Goal: Feedback & Contribution: Contribute content

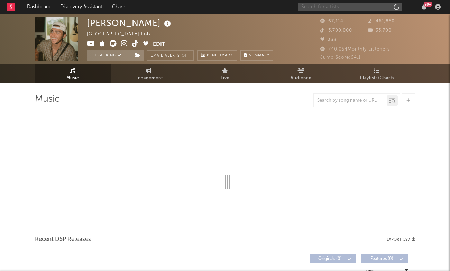
click at [346, 9] on input "text" at bounding box center [350, 7] width 104 height 9
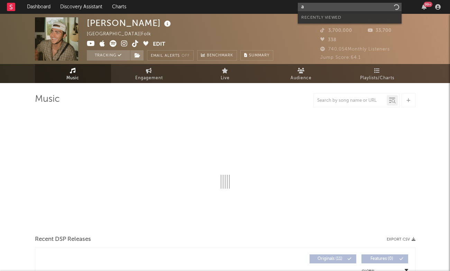
type input "a"
select select "6m"
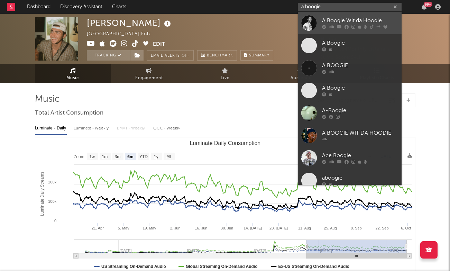
type input "a boogie"
click at [349, 16] on link "A Boogie Wit da Hoodie" at bounding box center [350, 23] width 104 height 22
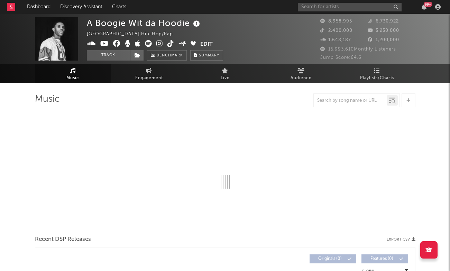
select select "6m"
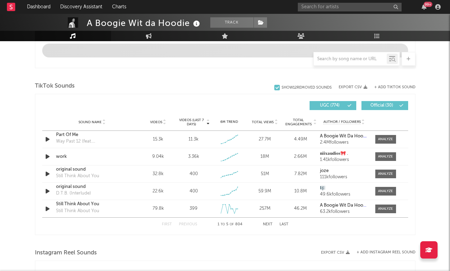
scroll to position [462, 0]
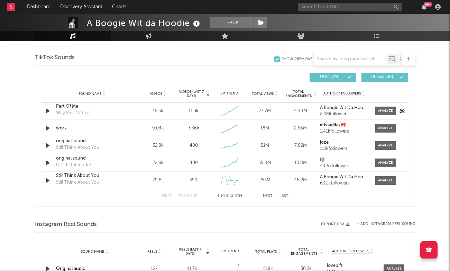
click at [72, 107] on div "Part Of Me" at bounding box center [92, 106] width 72 height 7
click at [335, 9] on input "text" at bounding box center [350, 7] width 104 height 9
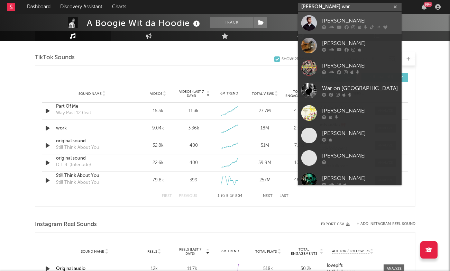
type input "[PERSON_NAME] war"
click at [354, 18] on div "[PERSON_NAME]" at bounding box center [360, 21] width 76 height 8
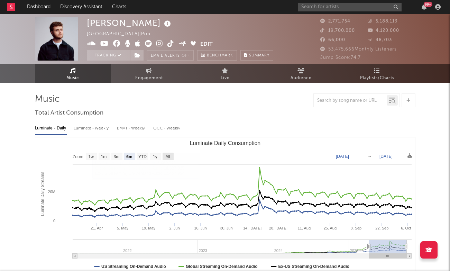
click at [169, 157] on text "All" at bounding box center [167, 156] width 4 height 5
select select "All"
type input "[DATE]"
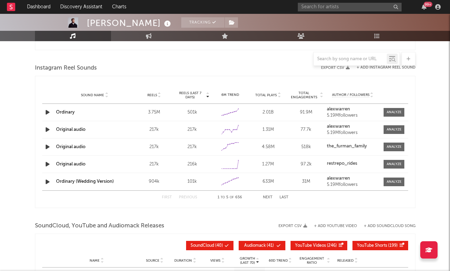
scroll to position [617, 0]
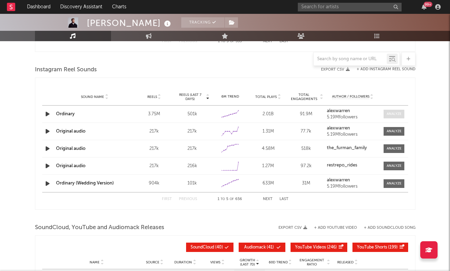
click at [399, 112] on div at bounding box center [394, 113] width 15 height 5
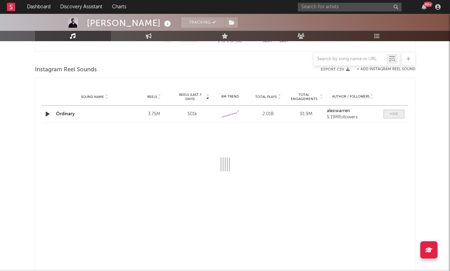
select select "6m"
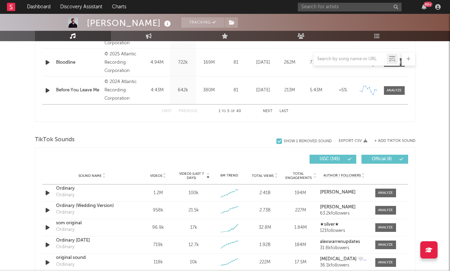
scroll to position [408, 0]
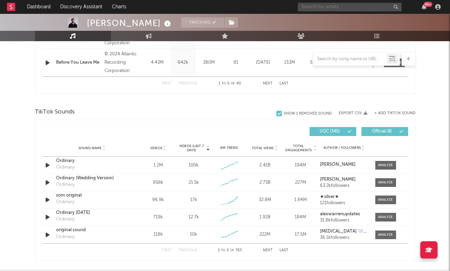
click at [340, 3] on input "text" at bounding box center [350, 7] width 104 height 9
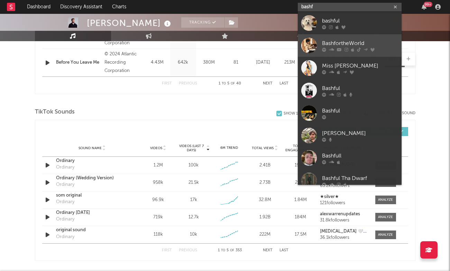
type input "bashf"
click at [350, 47] on div "BashfortheWorld" at bounding box center [360, 43] width 76 height 8
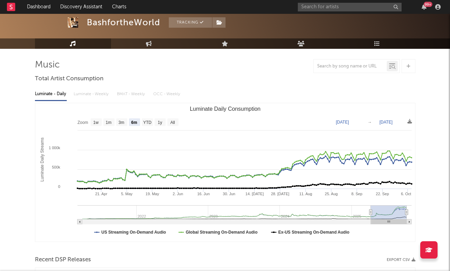
scroll to position [39, 0]
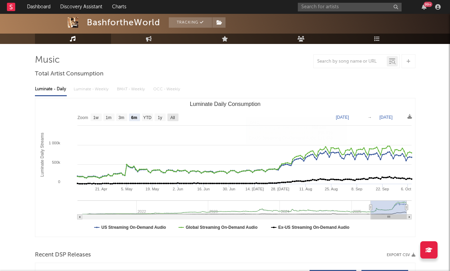
click at [175, 116] on text "All" at bounding box center [172, 117] width 4 height 5
select select "All"
type input "[DATE]"
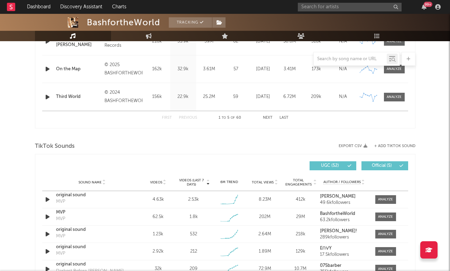
scroll to position [420, 0]
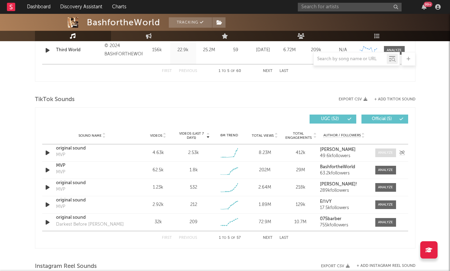
click at [387, 151] on div at bounding box center [385, 152] width 15 height 5
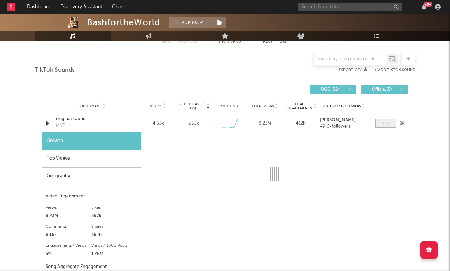
select select "1w"
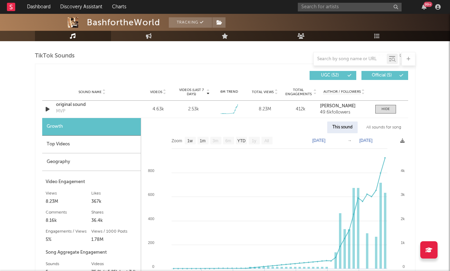
scroll to position [468, 0]
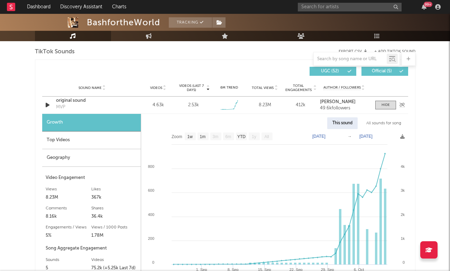
click at [70, 104] on div "original sound" at bounding box center [92, 100] width 72 height 7
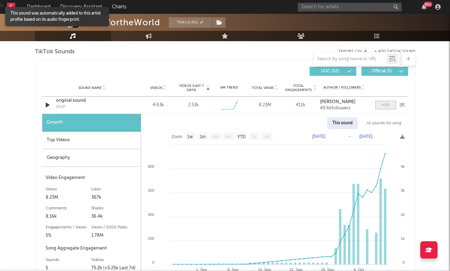
click at [386, 105] on div at bounding box center [386, 104] width 8 height 5
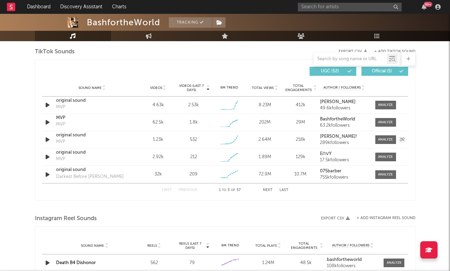
click at [74, 136] on div "original sound" at bounding box center [92, 135] width 72 height 7
click at [331, 9] on input "text" at bounding box center [350, 7] width 104 height 9
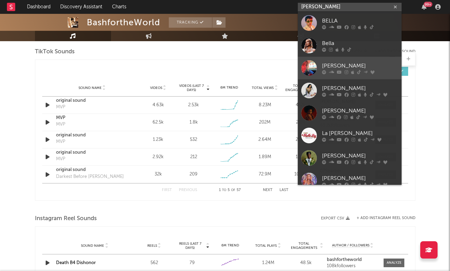
type input "[PERSON_NAME]"
click at [339, 61] on link "[PERSON_NAME]" at bounding box center [350, 68] width 104 height 22
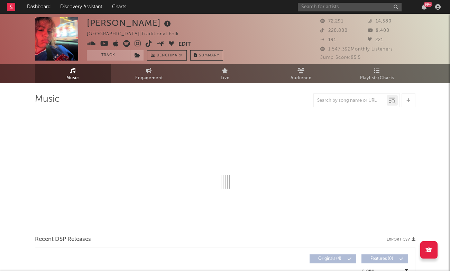
select select "1w"
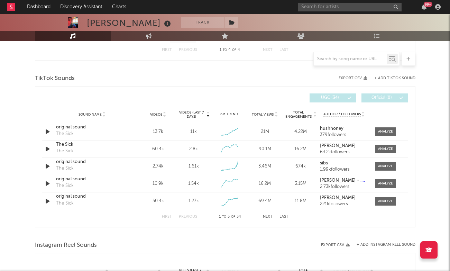
scroll to position [431, 0]
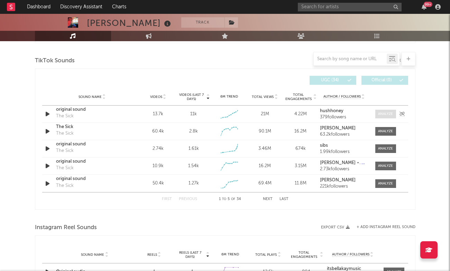
click at [386, 116] on div at bounding box center [385, 113] width 15 height 5
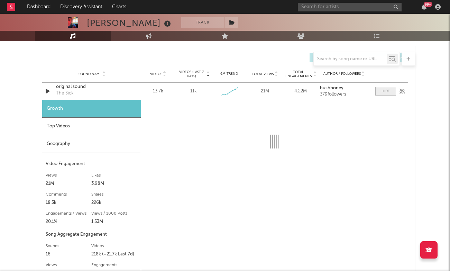
select select "1w"
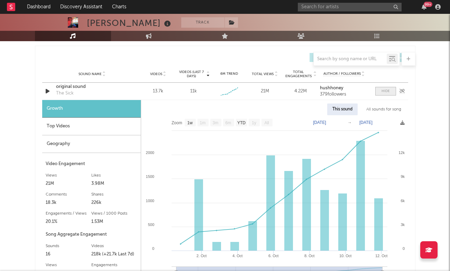
scroll to position [456, 0]
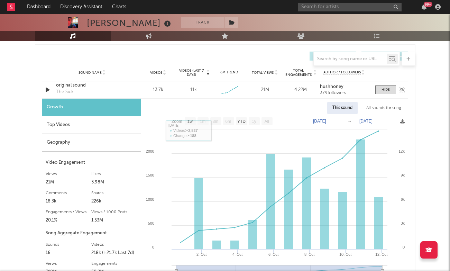
click at [67, 87] on div "original sound" at bounding box center [92, 85] width 72 height 7
click at [385, 89] on div at bounding box center [386, 89] width 8 height 5
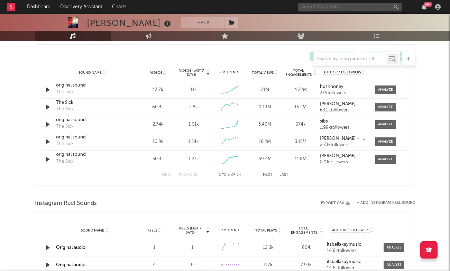
click at [336, 6] on input "text" at bounding box center [350, 7] width 104 height 9
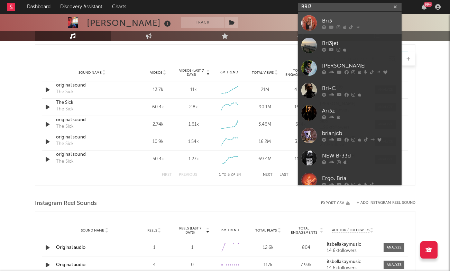
type input "BRI3"
click at [332, 19] on div "Bri3" at bounding box center [360, 21] width 76 height 8
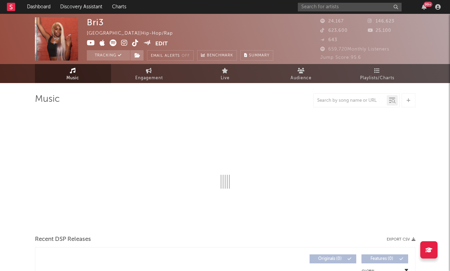
select select "6m"
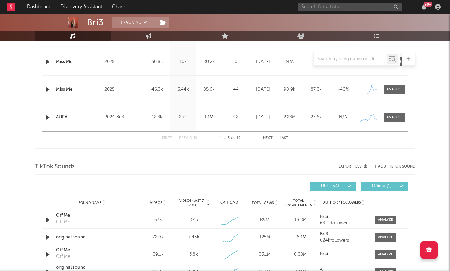
scroll to position [414, 0]
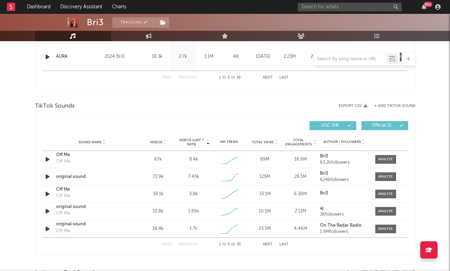
click at [269, 244] on button "Next" at bounding box center [268, 245] width 10 height 4
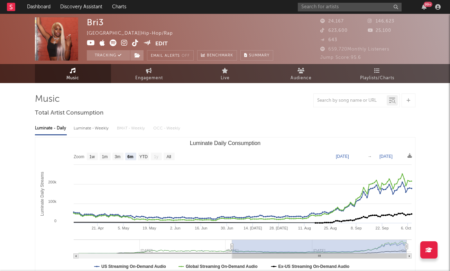
scroll to position [0, 0]
click at [324, 9] on input "text" at bounding box center [350, 7] width 104 height 9
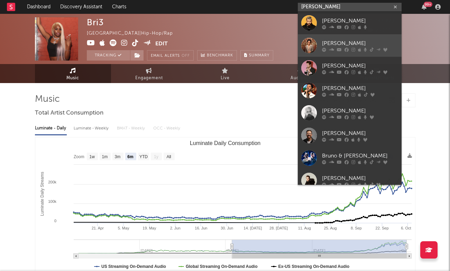
type input "[PERSON_NAME]"
click at [333, 39] on link "[PERSON_NAME]" at bounding box center [350, 45] width 104 height 22
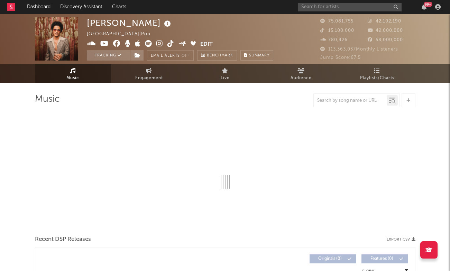
select select "6m"
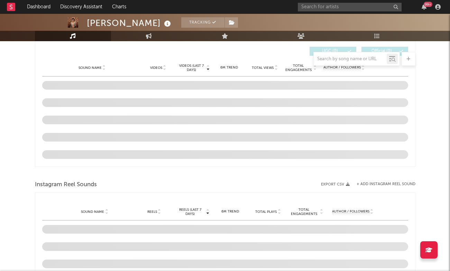
scroll to position [474, 0]
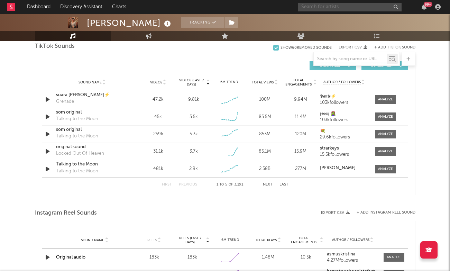
click at [324, 6] on input "text" at bounding box center [350, 7] width 104 height 9
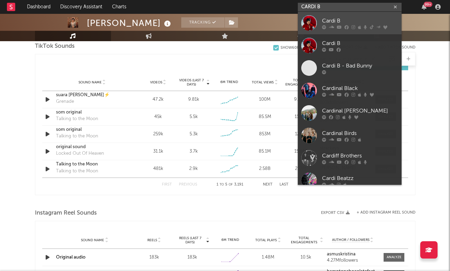
type input "CARDI B"
click at [354, 17] on div "Cardi B" at bounding box center [360, 21] width 76 height 8
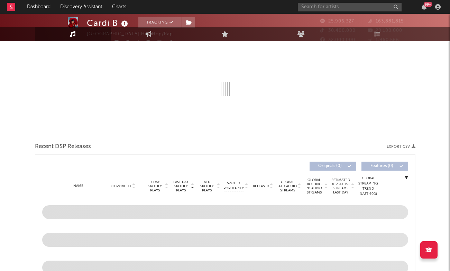
select select "6m"
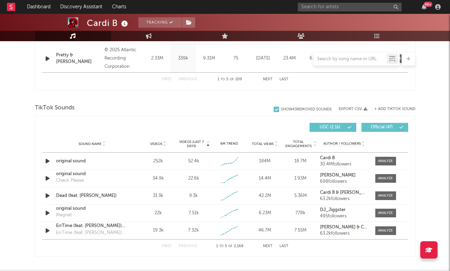
scroll to position [413, 0]
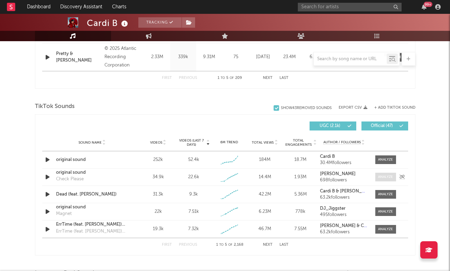
click at [387, 176] on div at bounding box center [385, 176] width 15 height 5
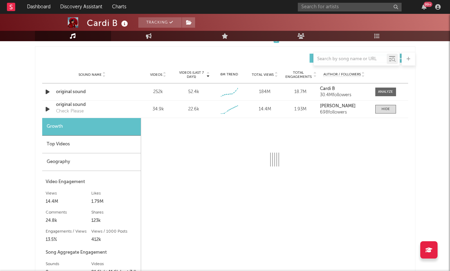
select select "1w"
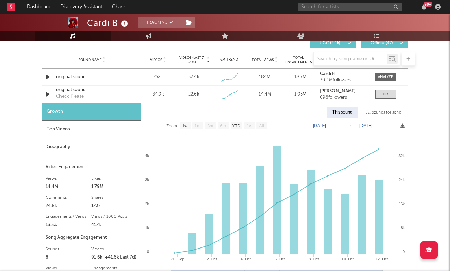
scroll to position [499, 0]
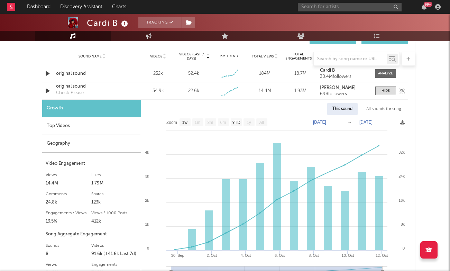
click at [74, 84] on div "original sound" at bounding box center [92, 86] width 72 height 7
click at [79, 87] on div "original sound" at bounding box center [92, 86] width 72 height 7
click at [382, 90] on div at bounding box center [386, 90] width 8 height 5
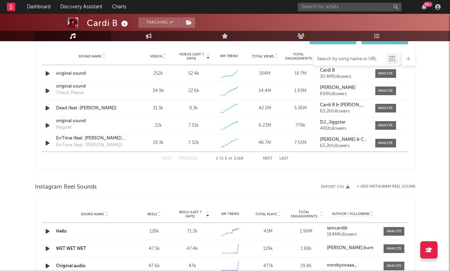
click at [354, 56] on input "text" at bounding box center [350, 59] width 73 height 6
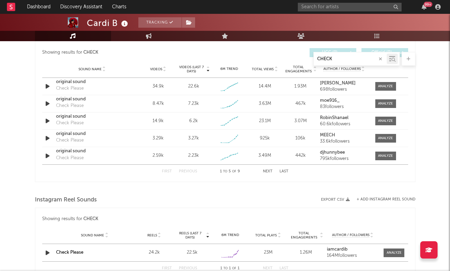
scroll to position [324, 0]
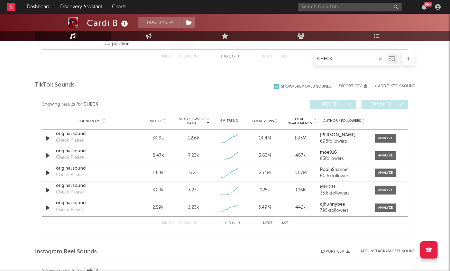
type input "CHECK"
click at [392, 84] on div "+ Add TikTok Sound" at bounding box center [392, 86] width 48 height 7
click at [393, 87] on button "+ Add TikTok Sound" at bounding box center [395, 86] width 41 height 4
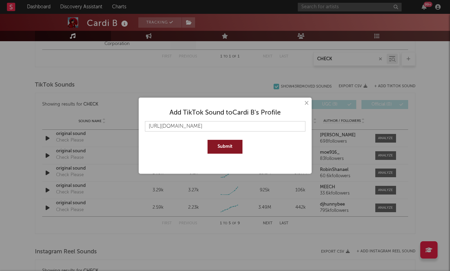
type input "[URL][DOMAIN_NAME]"
click at [220, 145] on button "Submit" at bounding box center [225, 147] width 35 height 14
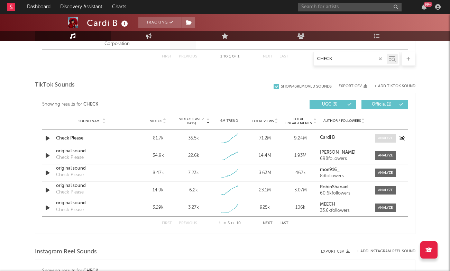
click at [381, 136] on div at bounding box center [385, 138] width 15 height 5
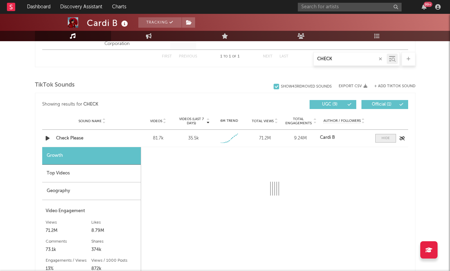
select select "1w"
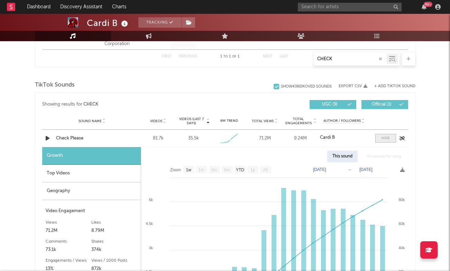
click at [381, 135] on span at bounding box center [386, 138] width 21 height 9
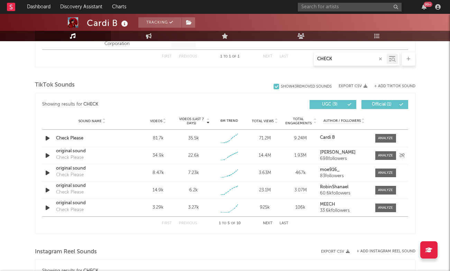
click at [75, 153] on div "original sound" at bounding box center [92, 151] width 72 height 7
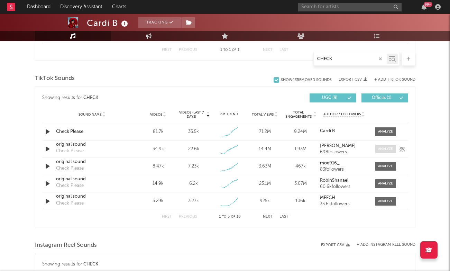
scroll to position [330, 0]
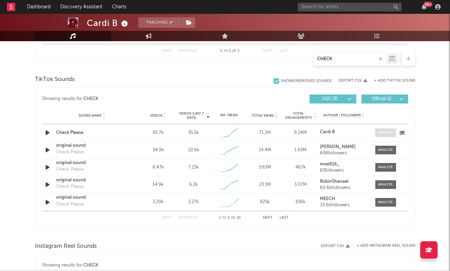
click at [384, 133] on div at bounding box center [385, 132] width 15 height 5
select select "1w"
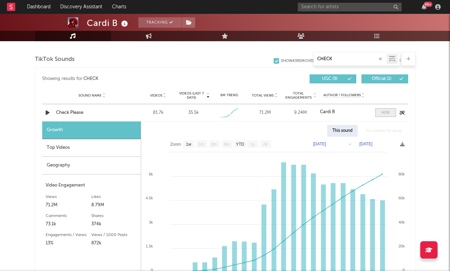
scroll to position [353, 0]
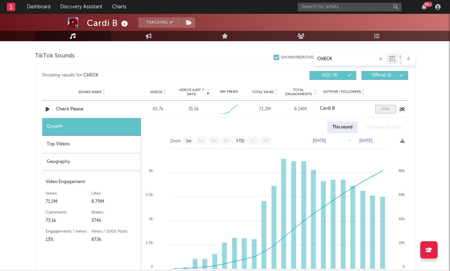
click at [388, 108] on div at bounding box center [386, 109] width 8 height 5
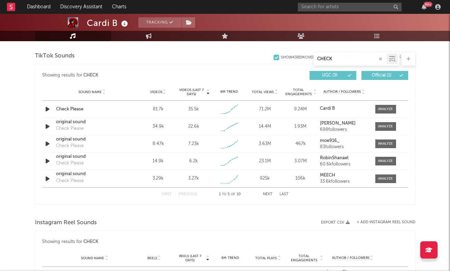
click at [382, 59] on icon "button" at bounding box center [380, 59] width 3 height 4
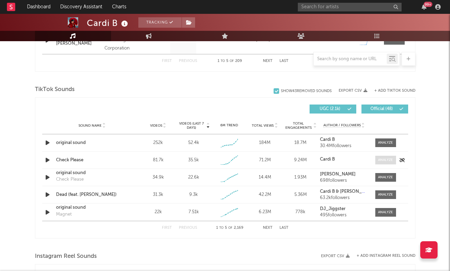
scroll to position [431, 0]
click at [269, 226] on button "Next" at bounding box center [268, 228] width 10 height 4
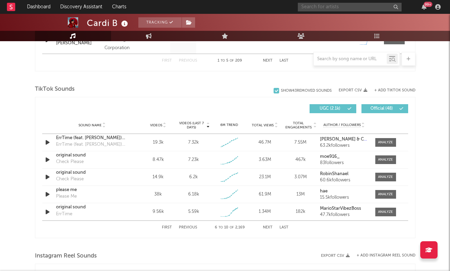
click at [337, 6] on input "text" at bounding box center [350, 7] width 104 height 9
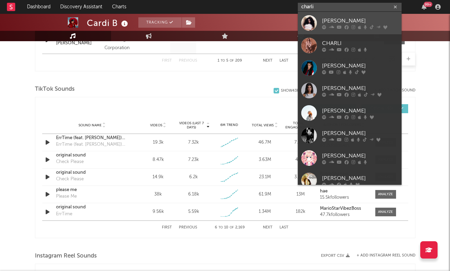
type input "charli"
click at [360, 20] on div "[PERSON_NAME]" at bounding box center [360, 21] width 76 height 8
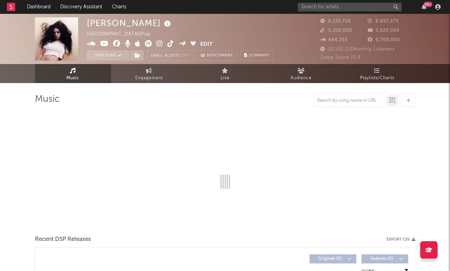
select select "6m"
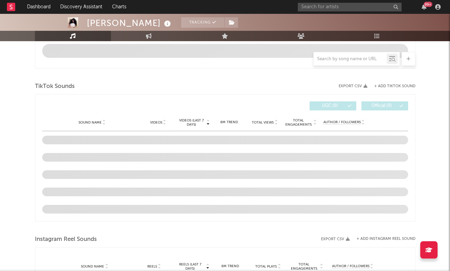
scroll to position [420, 0]
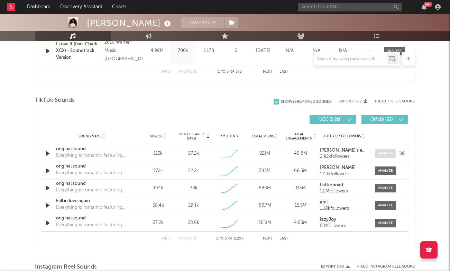
click at [389, 155] on div at bounding box center [385, 153] width 15 height 5
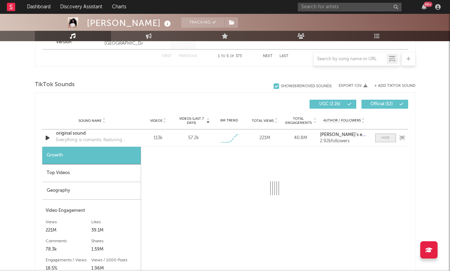
scroll to position [471, 0]
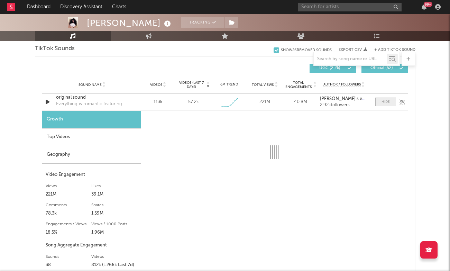
select select "1w"
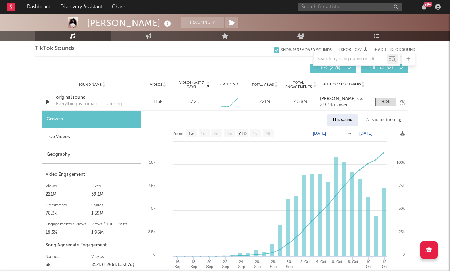
click at [71, 97] on div "original sound" at bounding box center [92, 97] width 72 height 7
click at [75, 97] on div "original sound" at bounding box center [92, 97] width 72 height 7
click at [377, 100] on span at bounding box center [386, 102] width 21 height 9
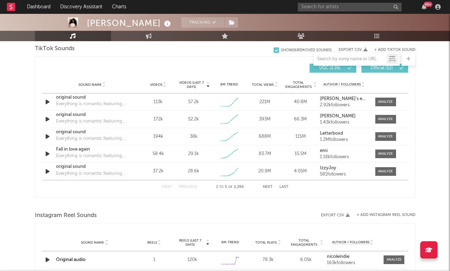
click at [270, 185] on button "Next" at bounding box center [268, 187] width 10 height 4
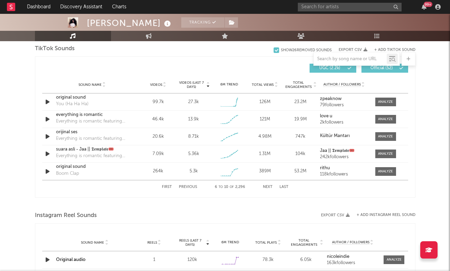
click at [192, 186] on button "Previous" at bounding box center [188, 187] width 18 height 4
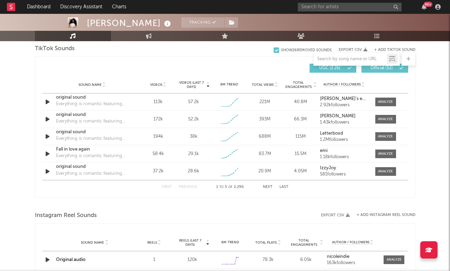
click at [269, 189] on button "Next" at bounding box center [268, 187] width 10 height 4
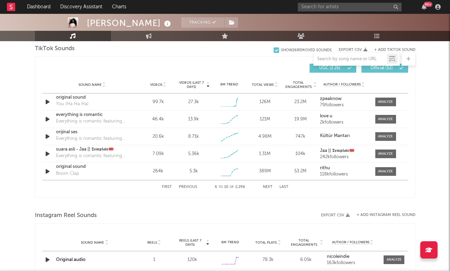
click at [186, 186] on button "Previous" at bounding box center [188, 187] width 18 height 4
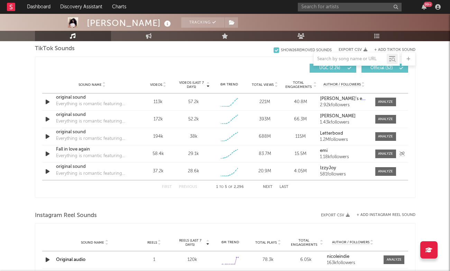
click at [80, 147] on div "Fall in love again" at bounding box center [92, 149] width 72 height 7
click at [394, 149] on div "Sound Name Fall in love again Everything is romantic featuring [PERSON_NAME] Vi…" at bounding box center [225, 153] width 366 height 17
click at [391, 153] on div at bounding box center [385, 153] width 15 height 5
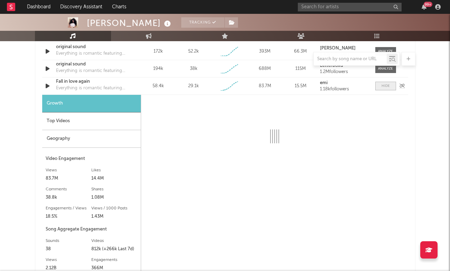
select select "1w"
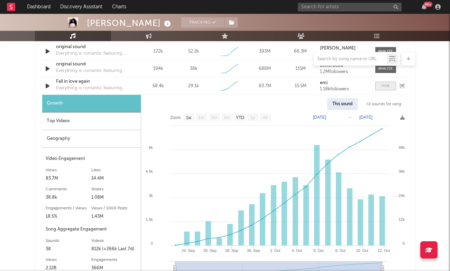
scroll to position [540, 0]
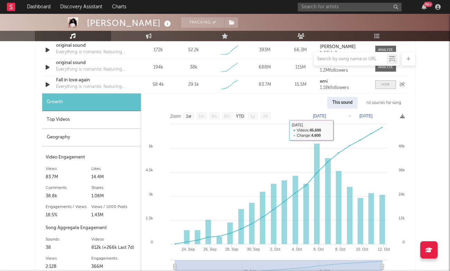
click at [391, 82] on span at bounding box center [386, 84] width 21 height 9
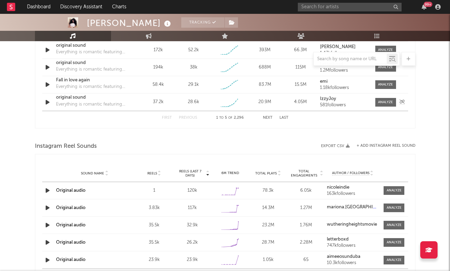
click at [74, 97] on div "original sound" at bounding box center [92, 97] width 72 height 7
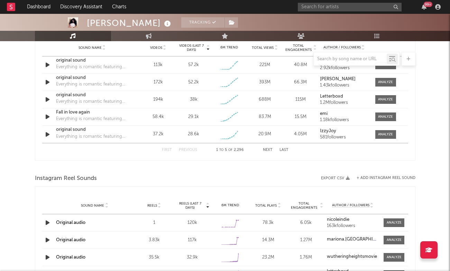
scroll to position [499, 0]
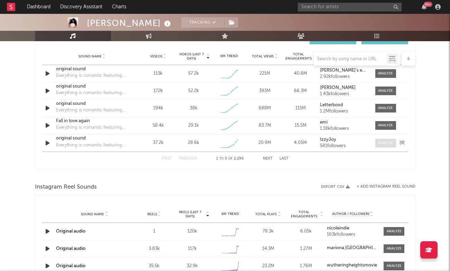
click at [392, 143] on div at bounding box center [385, 143] width 15 height 5
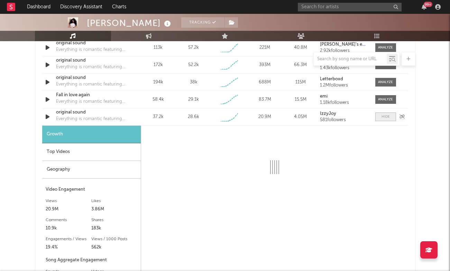
scroll to position [528, 0]
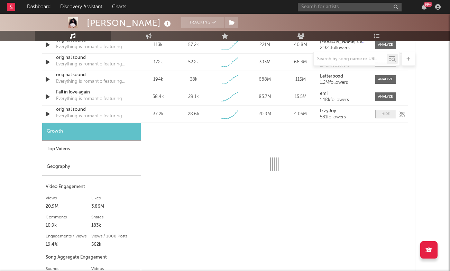
select select "1w"
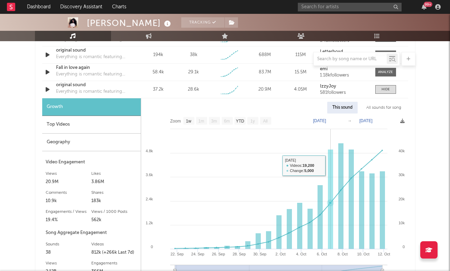
scroll to position [553, 0]
click at [320, 8] on input "text" at bounding box center [350, 7] width 104 height 9
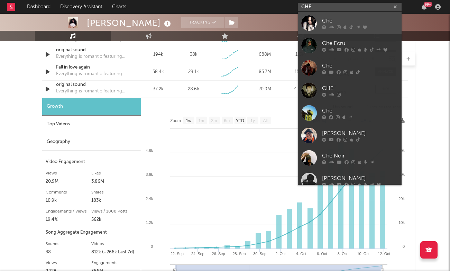
type input "CHE"
click at [367, 20] on div "Che" at bounding box center [360, 21] width 76 height 8
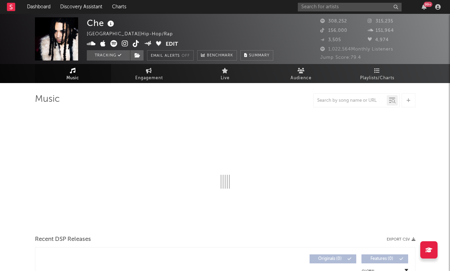
select select "6m"
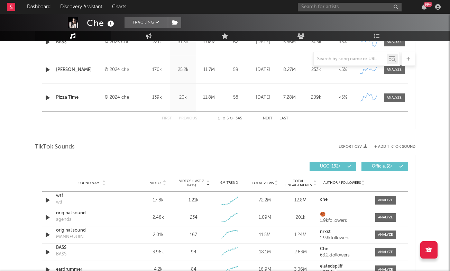
scroll to position [377, 0]
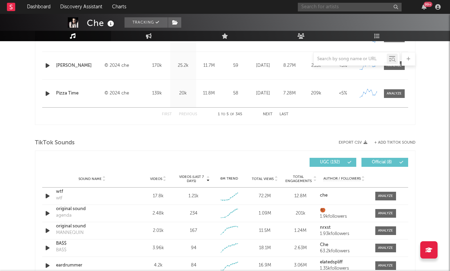
click at [328, 9] on input "text" at bounding box center [350, 7] width 104 height 9
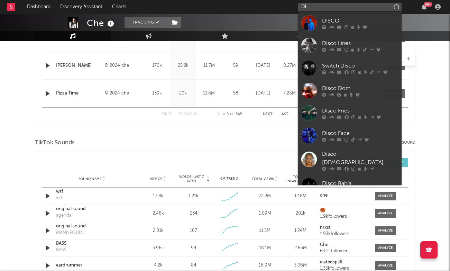
type input "D"
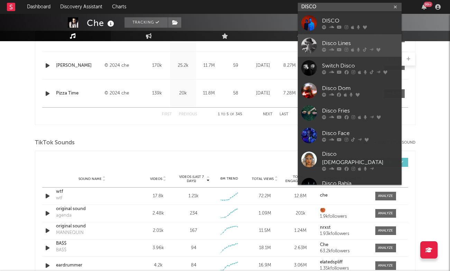
type input "DISCO"
click at [345, 37] on link "Disco Lines" at bounding box center [350, 45] width 104 height 22
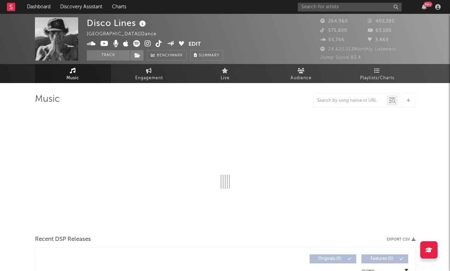
select select "6m"
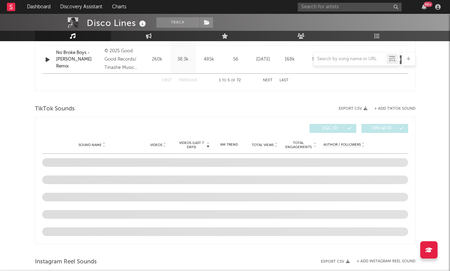
scroll to position [414, 0]
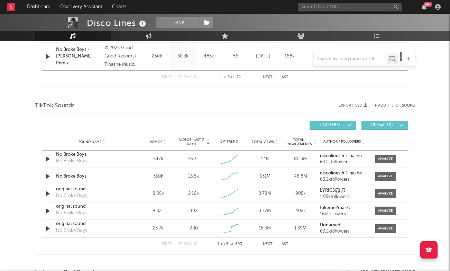
click at [163, 142] on div at bounding box center [164, 141] width 4 height 5
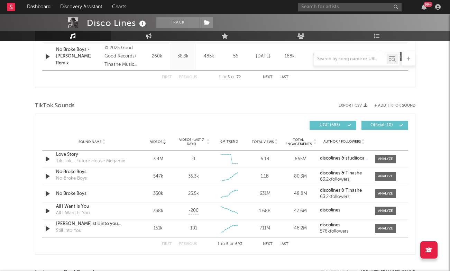
click at [198, 140] on span "Videos (last 7 days)" at bounding box center [192, 142] width 28 height 8
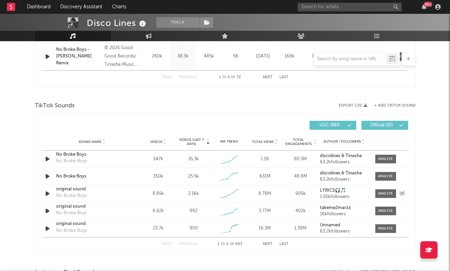
scroll to position [416, 0]
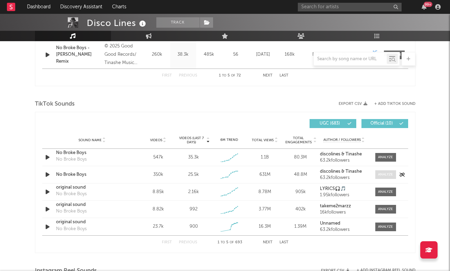
click at [384, 172] on div at bounding box center [385, 174] width 15 height 5
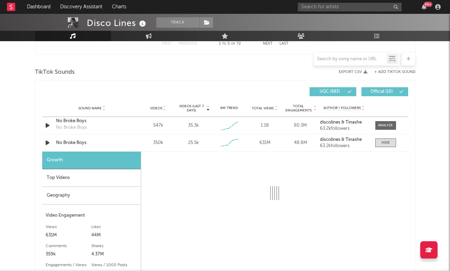
select select "1w"
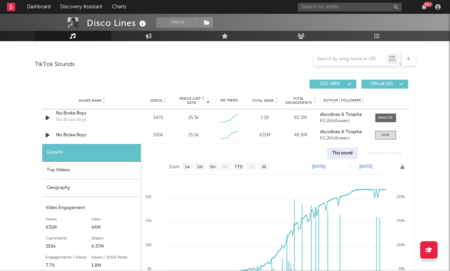
scroll to position [456, 0]
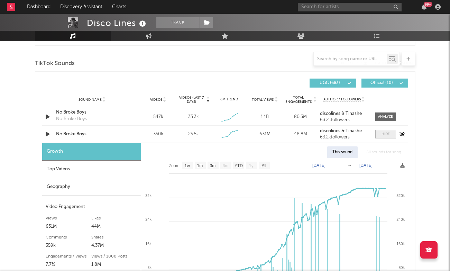
click at [385, 135] on div at bounding box center [386, 134] width 8 height 5
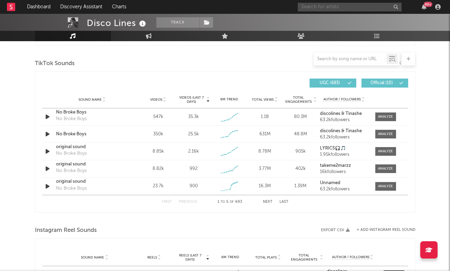
click at [331, 7] on input "text" at bounding box center [350, 7] width 104 height 9
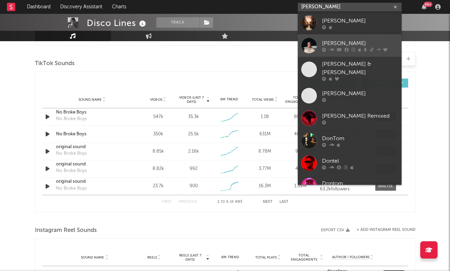
type input "[PERSON_NAME]"
click at [346, 37] on link "[PERSON_NAME]" at bounding box center [350, 45] width 104 height 22
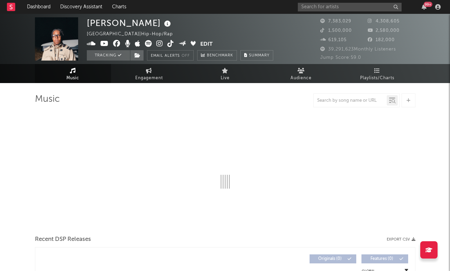
select select "6m"
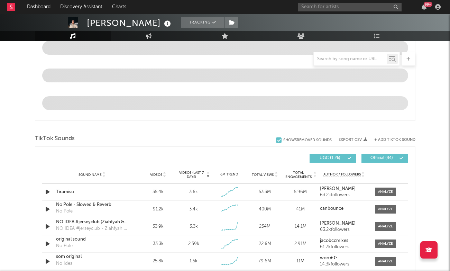
scroll to position [402, 0]
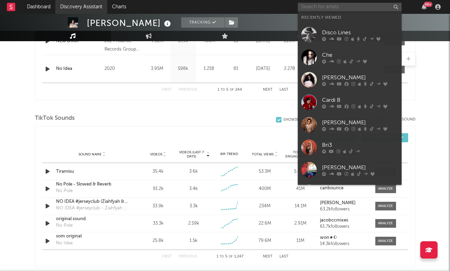
click at [342, 5] on input "text" at bounding box center [350, 7] width 104 height 9
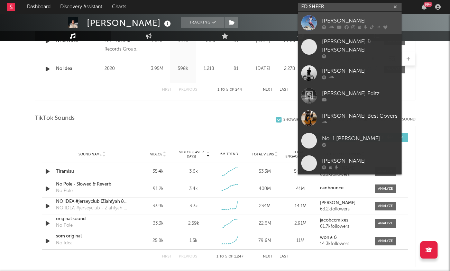
type input "ED SHEER"
click at [353, 16] on link "[PERSON_NAME]" at bounding box center [350, 23] width 104 height 22
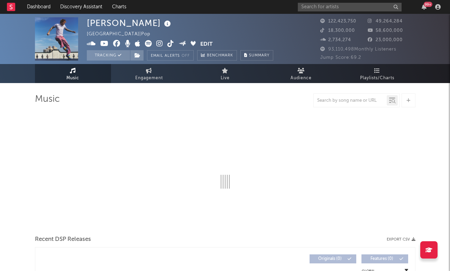
select select "6m"
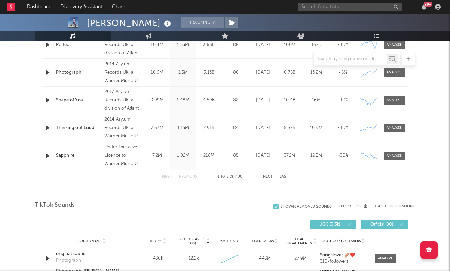
scroll to position [380, 0]
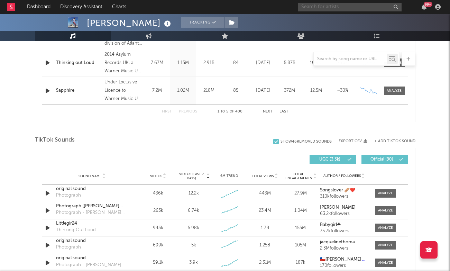
click at [316, 9] on input "text" at bounding box center [350, 7] width 104 height 9
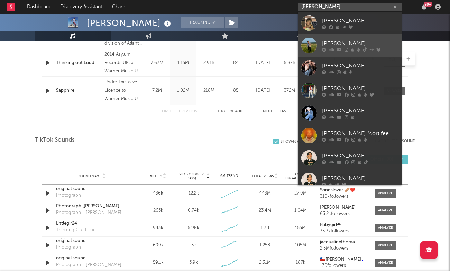
type input "[PERSON_NAME]"
click at [350, 38] on link "[PERSON_NAME]" at bounding box center [350, 45] width 104 height 22
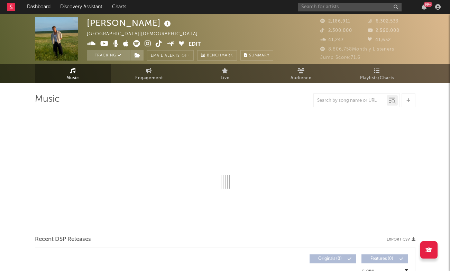
select select "6m"
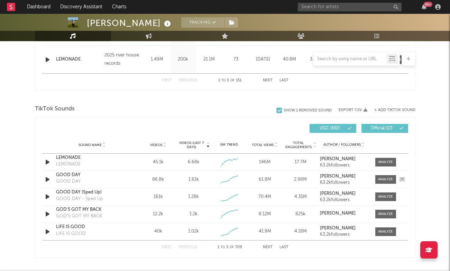
scroll to position [410, 0]
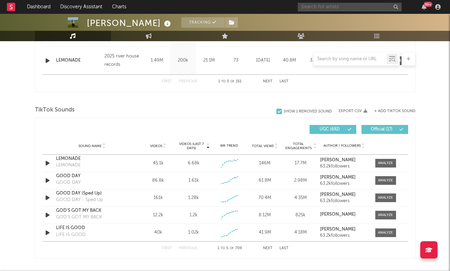
click at [324, 8] on input "text" at bounding box center [350, 7] width 104 height 9
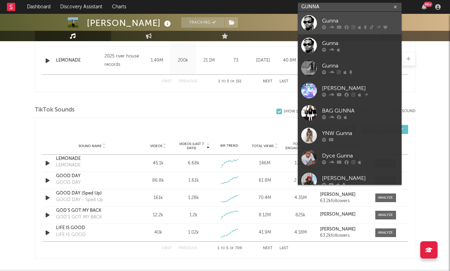
type input "GUNNA"
click at [345, 25] on icon at bounding box center [347, 27] width 4 height 4
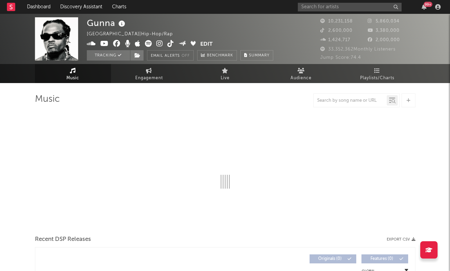
select select "6m"
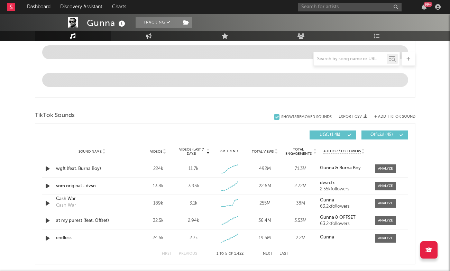
scroll to position [391, 0]
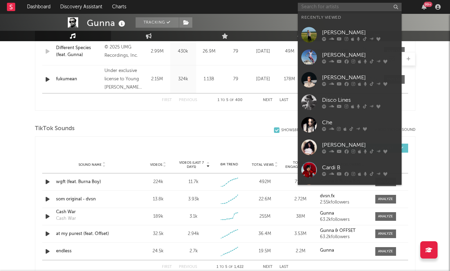
click at [339, 4] on input "text" at bounding box center [350, 7] width 104 height 9
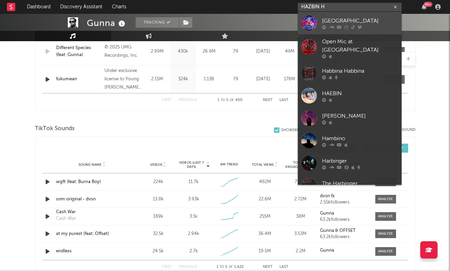
type input "HAZBIN H"
click at [355, 14] on link "[GEOGRAPHIC_DATA]" at bounding box center [350, 23] width 104 height 22
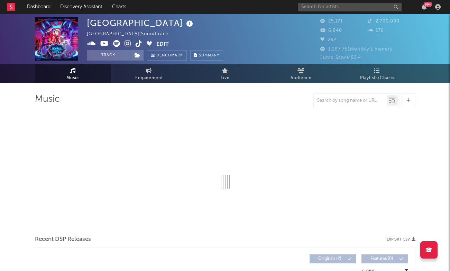
select select "1w"
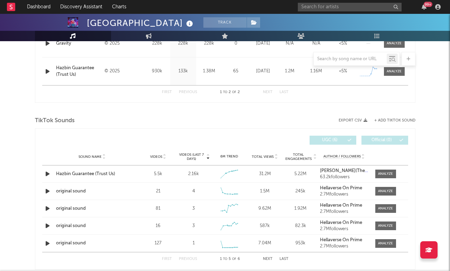
scroll to position [351, 0]
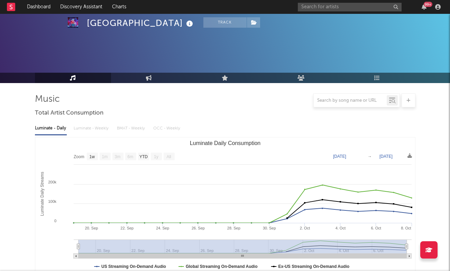
select select "1w"
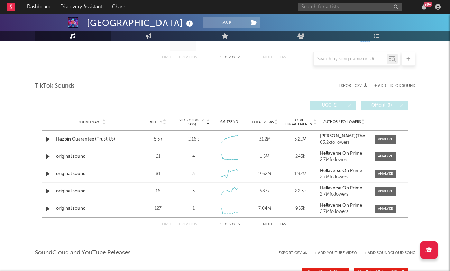
click at [392, 83] on div "TikTok Sounds" at bounding box center [225, 86] width 381 height 12
click at [389, 88] on div "TikTok Sounds" at bounding box center [225, 86] width 381 height 12
click at [392, 86] on button "+ Add TikTok Sound" at bounding box center [395, 86] width 41 height 4
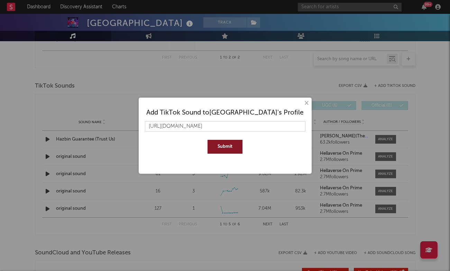
type input "https://www.tiktok.com/music/Gravity-7558554790223464464?is_from_webapp=1&sende…"
click at [226, 148] on button "Submit" at bounding box center [225, 147] width 35 height 14
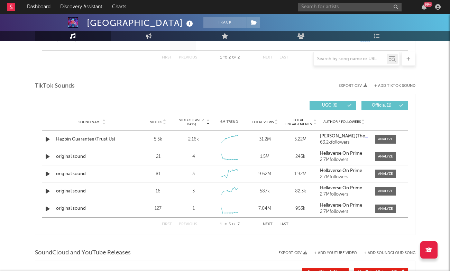
click at [283, 224] on button "Last" at bounding box center [284, 225] width 9 height 4
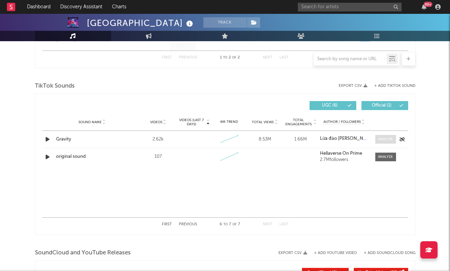
click at [380, 141] on div at bounding box center [385, 139] width 15 height 5
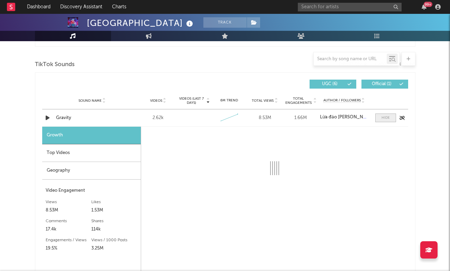
select select "1w"
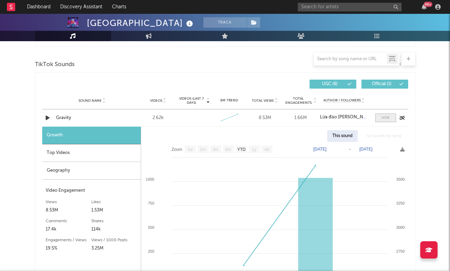
scroll to position [402, 0]
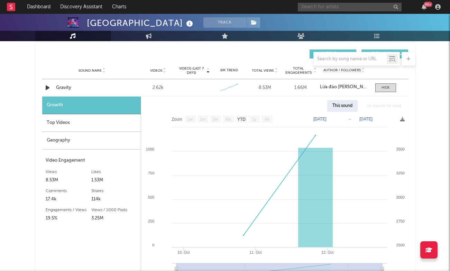
click at [339, 5] on input "text" at bounding box center [350, 7] width 104 height 9
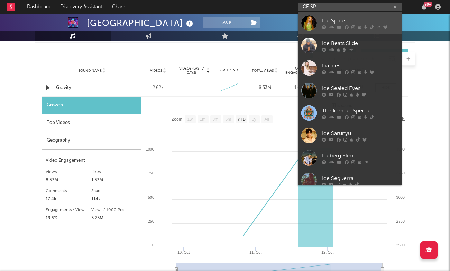
type input "ICE SP"
click at [342, 18] on div "Ice Spice" at bounding box center [360, 21] width 76 height 8
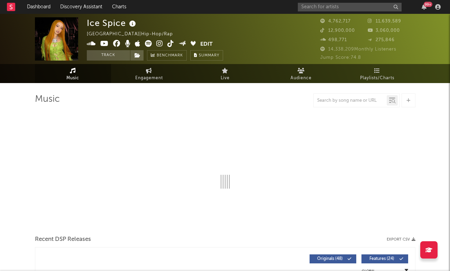
select select "6m"
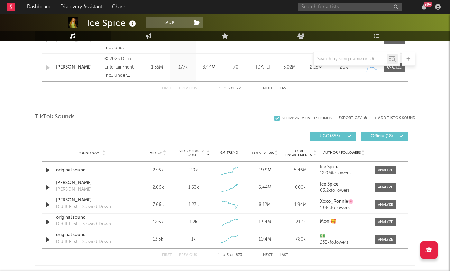
scroll to position [404, 0]
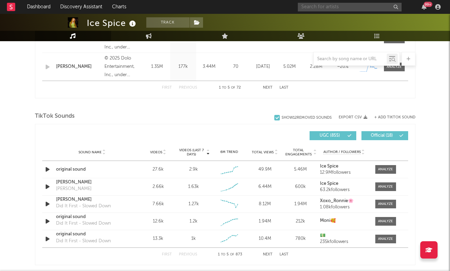
click at [318, 3] on input "text" at bounding box center [350, 7] width 104 height 9
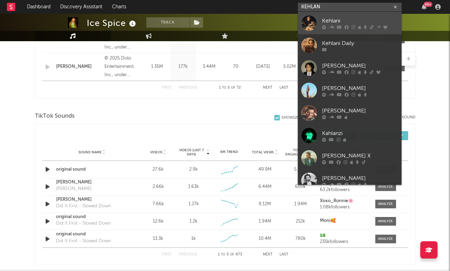
type input "KEHLAN"
click at [359, 22] on div "Kehlani" at bounding box center [360, 21] width 76 height 8
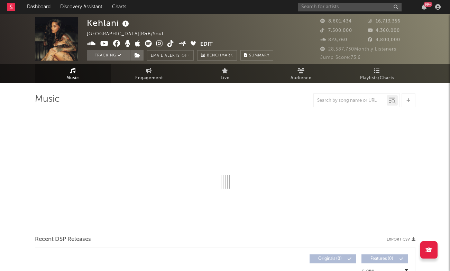
select select "6m"
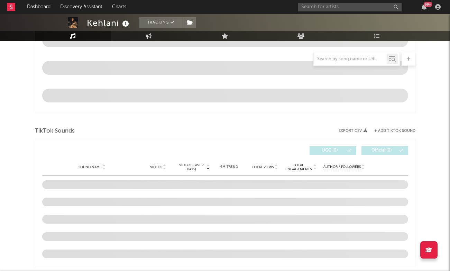
scroll to position [390, 0]
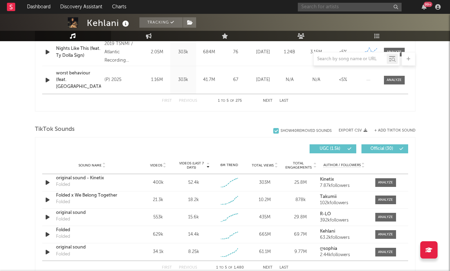
click at [342, 8] on input "text" at bounding box center [350, 7] width 104 height 9
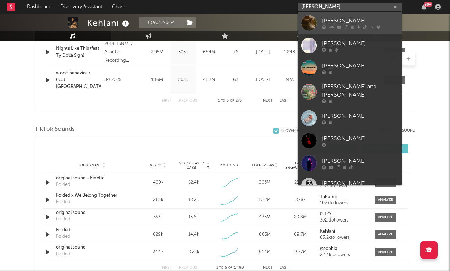
type input "JESS BAI"
click at [368, 21] on div "Jessica Baio" at bounding box center [360, 21] width 76 height 8
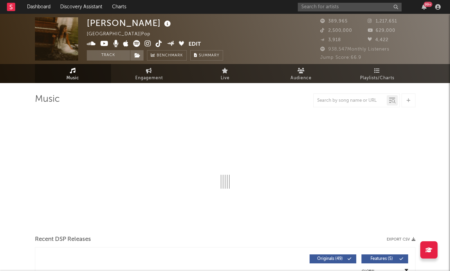
select select "6m"
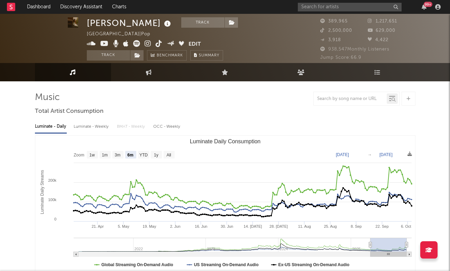
scroll to position [0, 0]
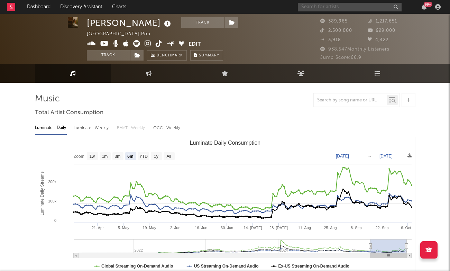
click at [308, 4] on input "text" at bounding box center [350, 7] width 104 height 9
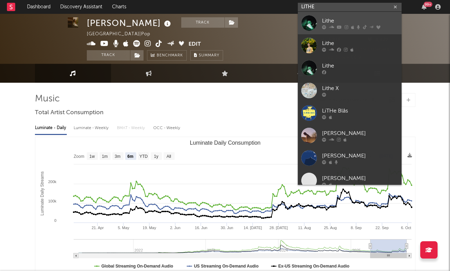
type input "LITHE"
click at [333, 20] on div "Lithe" at bounding box center [360, 21] width 76 height 8
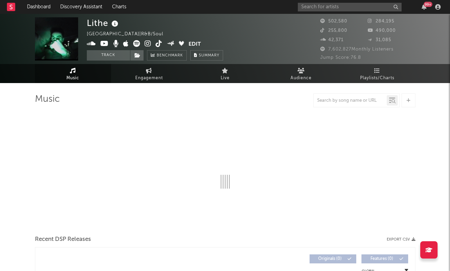
select select "6m"
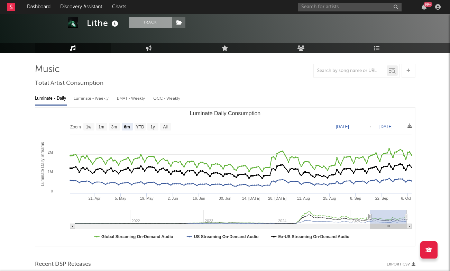
scroll to position [14, 0]
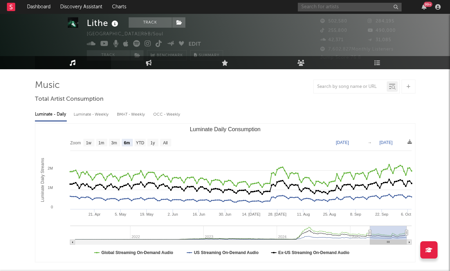
click at [341, 7] on input "text" at bounding box center [350, 7] width 104 height 9
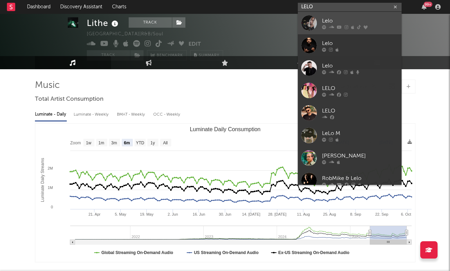
type input "LELO"
click at [349, 22] on div "Lelo" at bounding box center [360, 21] width 76 height 8
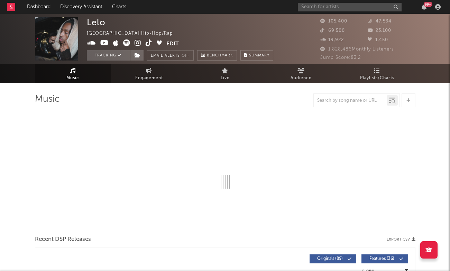
select select "6m"
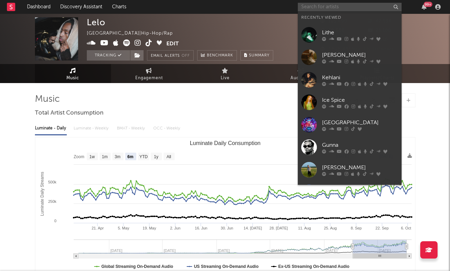
click at [334, 4] on input "text" at bounding box center [350, 7] width 104 height 9
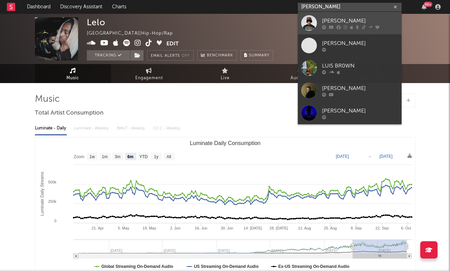
type input "LUIS BROWN"
click at [351, 20] on div "Luis Brown" at bounding box center [360, 21] width 76 height 8
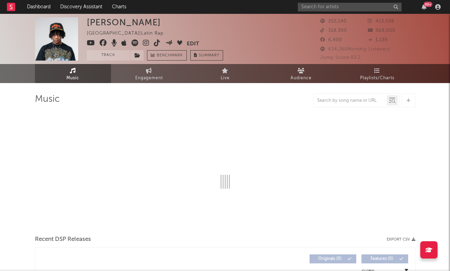
select select "6m"
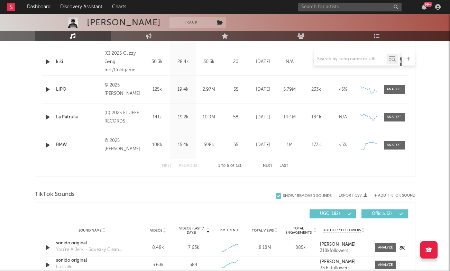
scroll to position [274, 0]
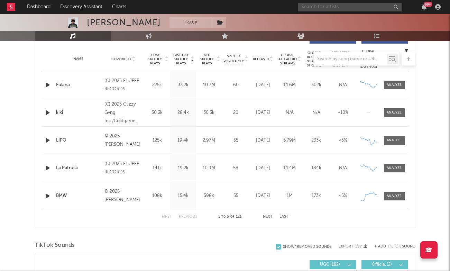
click at [333, 7] on input "text" at bounding box center [350, 7] width 104 height 9
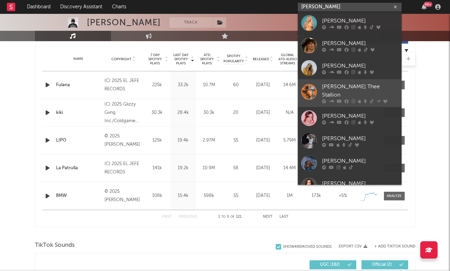
type input "MEGAN"
click at [357, 88] on div "Megan Thee Stallion" at bounding box center [360, 91] width 76 height 17
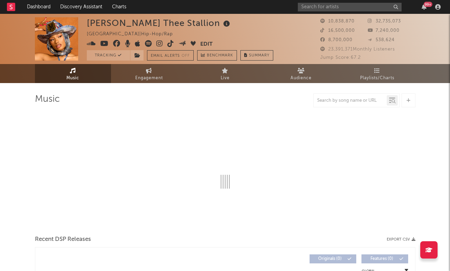
select select "6m"
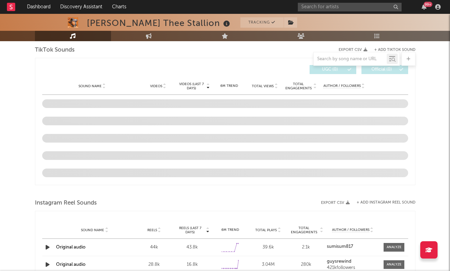
scroll to position [443, 0]
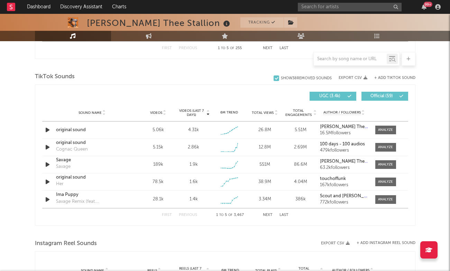
click at [324, 11] on div "99 +" at bounding box center [370, 7] width 145 height 14
click at [326, 9] on input "text" at bounding box center [350, 7] width 104 height 9
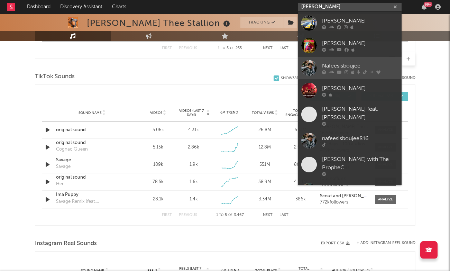
type input "NAFEES"
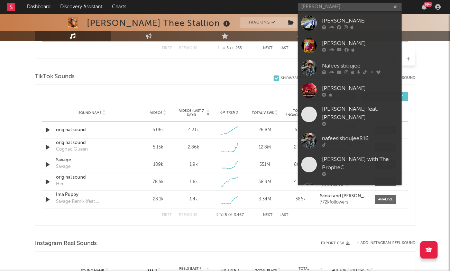
click at [352, 65] on div "Nafeesisboujee" at bounding box center [360, 66] width 76 height 8
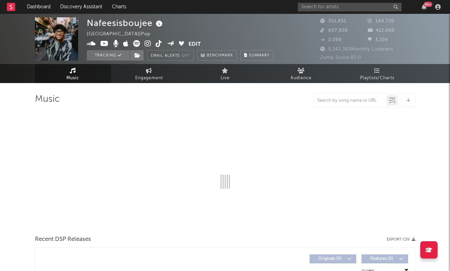
select select "6m"
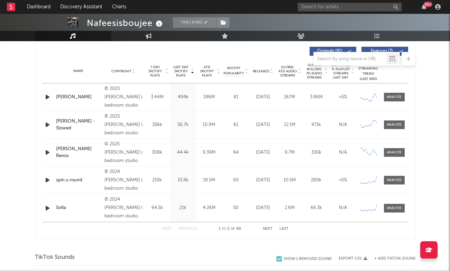
scroll to position [263, 0]
click at [401, 126] on div at bounding box center [394, 124] width 15 height 5
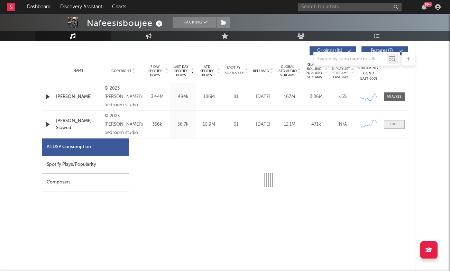
select select "6m"
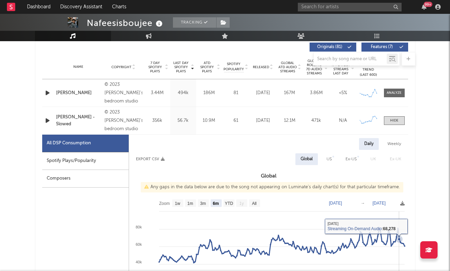
scroll to position [231, 0]
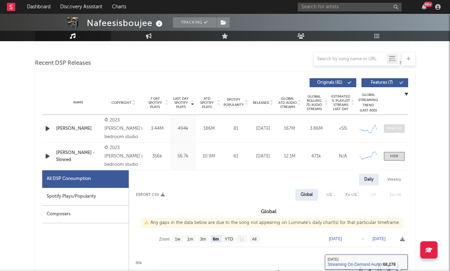
click at [388, 127] on div at bounding box center [394, 128] width 15 height 5
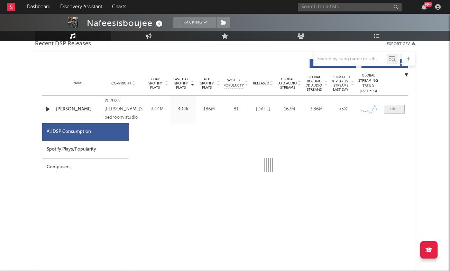
scroll to position [250, 0]
select select "6m"
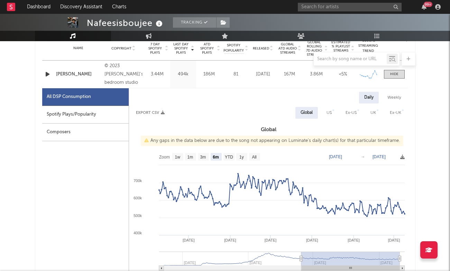
scroll to position [282, 0]
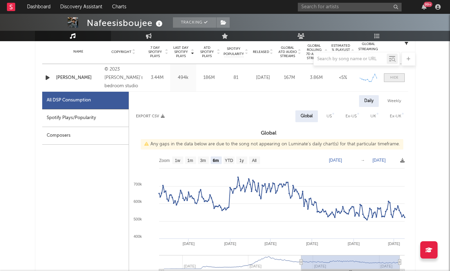
click at [394, 77] on div at bounding box center [394, 77] width 8 height 5
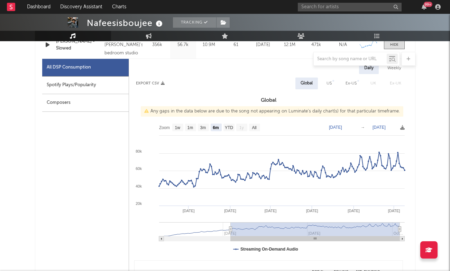
scroll to position [298, 0]
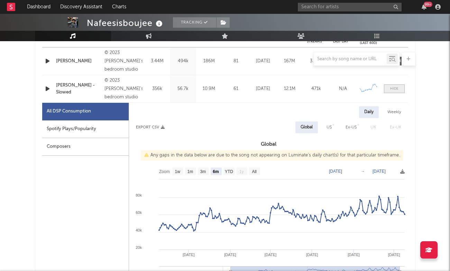
click at [395, 92] on span at bounding box center [394, 88] width 21 height 9
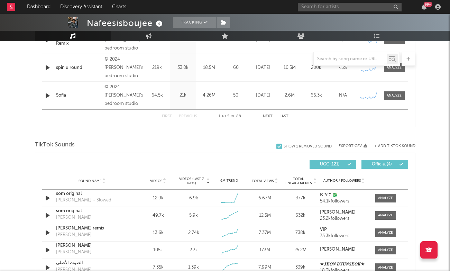
scroll to position [405, 0]
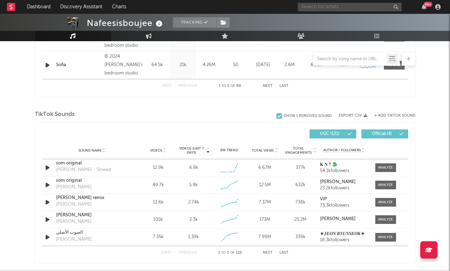
click at [336, 10] on input "text" at bounding box center [350, 7] width 104 height 9
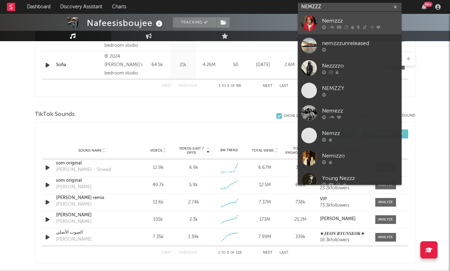
type input "NEMZZZ"
click at [349, 18] on div "Nemzzz" at bounding box center [360, 21] width 76 height 8
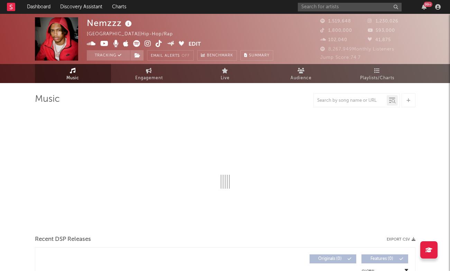
select select "6m"
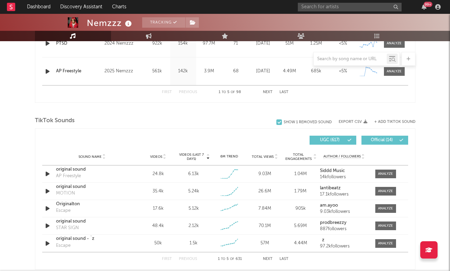
scroll to position [400, 0]
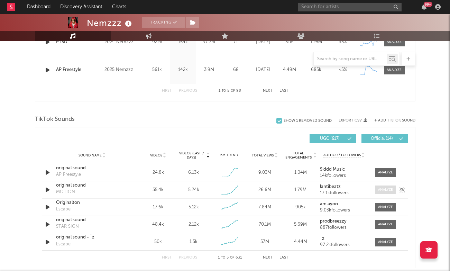
click at [388, 189] on div at bounding box center [385, 189] width 15 height 5
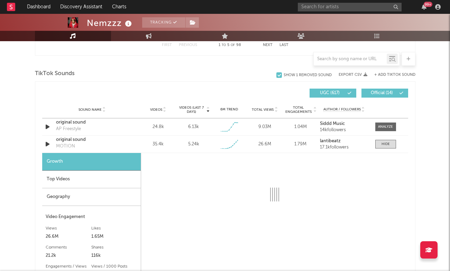
select select "1w"
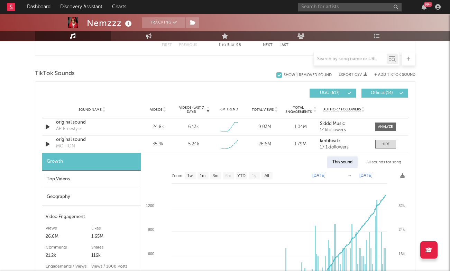
scroll to position [473, 0]
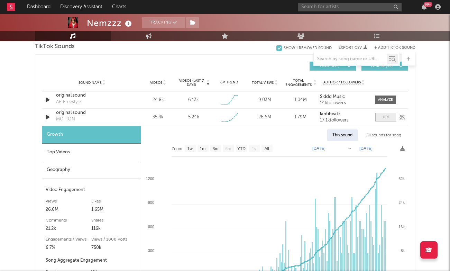
click at [384, 117] on div at bounding box center [386, 117] width 8 height 5
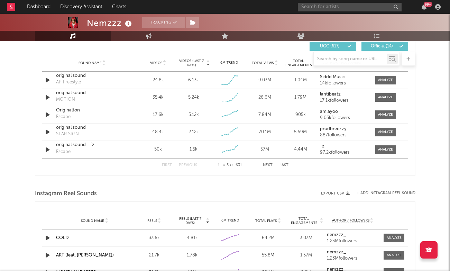
scroll to position [494, 0]
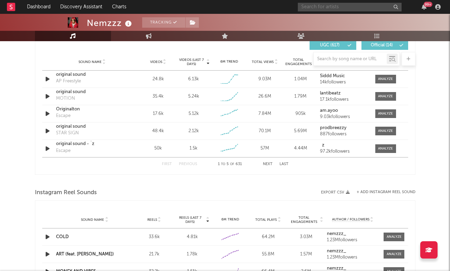
click at [326, 8] on input "text" at bounding box center [350, 7] width 104 height 9
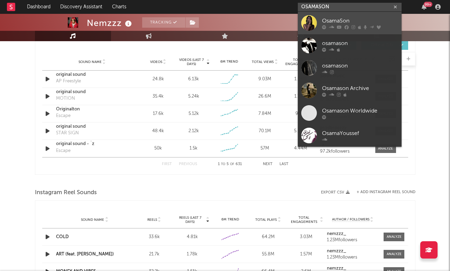
type input "OSAMASON"
click at [337, 19] on div "OsamaSon" at bounding box center [360, 21] width 76 height 8
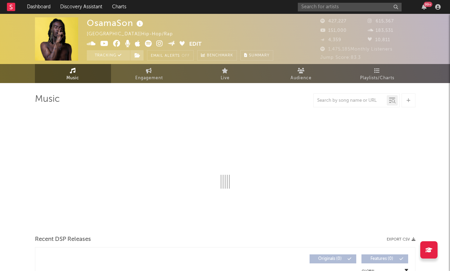
select select "6m"
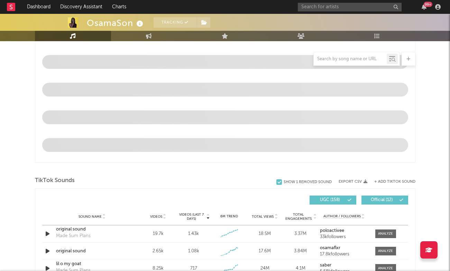
scroll to position [403, 0]
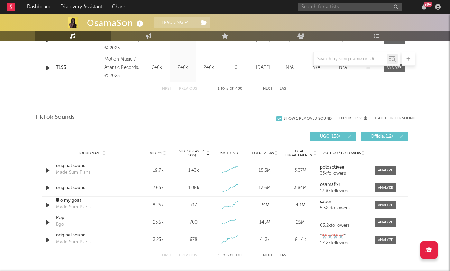
click at [390, 118] on button "+ Add TikTok Sound" at bounding box center [395, 119] width 41 height 4
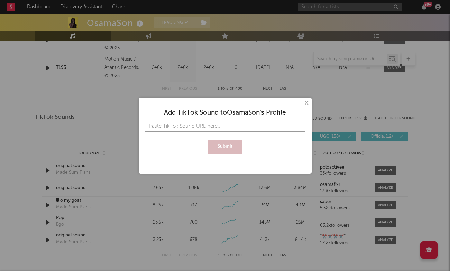
paste input "https://www.tiktok.com/music/Habits-7559252643987392513?is_from_webapp=1&sender…"
type input "https://www.tiktok.com/music/Habits-7559252643987392513?is_from_webapp=1&sender…"
click at [229, 143] on button "Submit" at bounding box center [225, 147] width 35 height 14
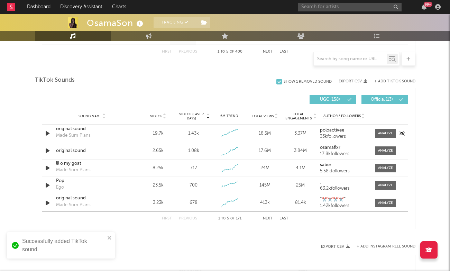
scroll to position [442, 0]
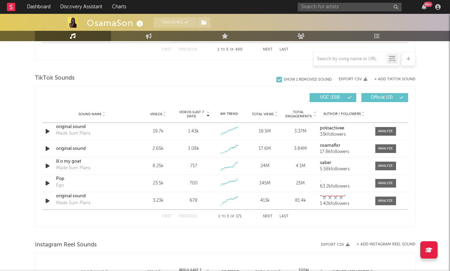
click at [268, 216] on button "Next" at bounding box center [268, 217] width 10 height 4
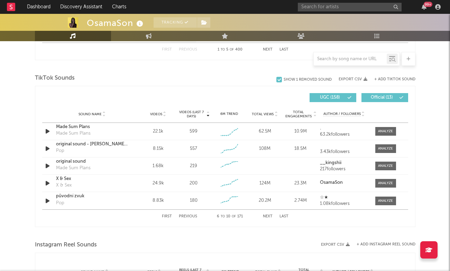
click at [282, 216] on button "Last" at bounding box center [284, 217] width 9 height 4
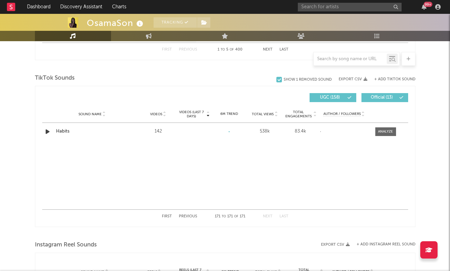
click at [190, 217] on button "Previous" at bounding box center [188, 217] width 18 height 4
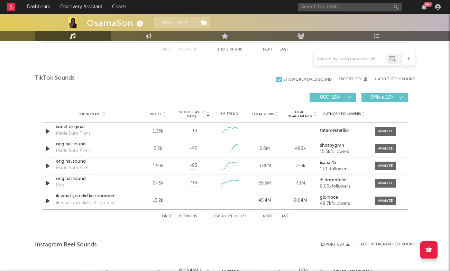
click at [190, 217] on button "Previous" at bounding box center [188, 217] width 18 height 4
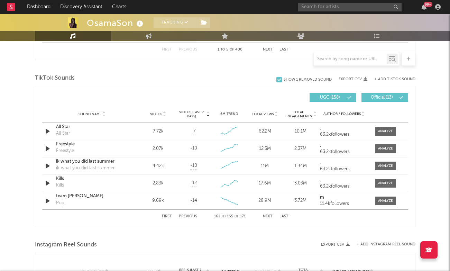
click at [190, 217] on button "Previous" at bounding box center [188, 217] width 18 height 4
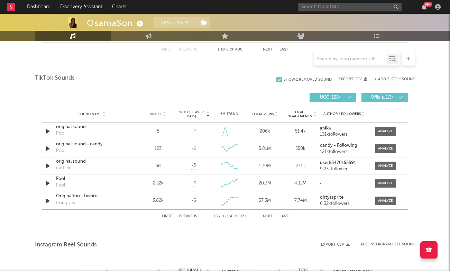
click at [190, 217] on button "Previous" at bounding box center [188, 217] width 18 height 4
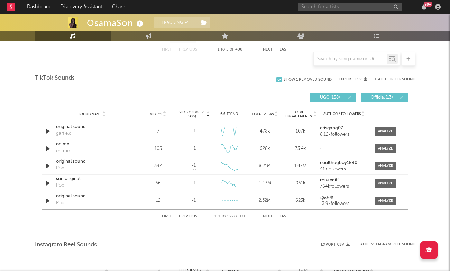
click at [171, 216] on button "First" at bounding box center [167, 217] width 10 height 4
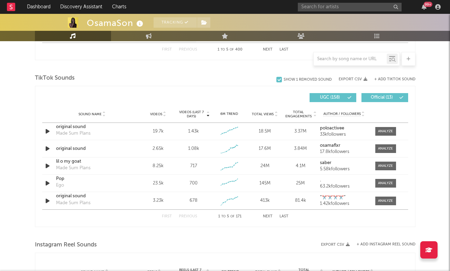
click at [283, 216] on button "Last" at bounding box center [284, 217] width 9 height 4
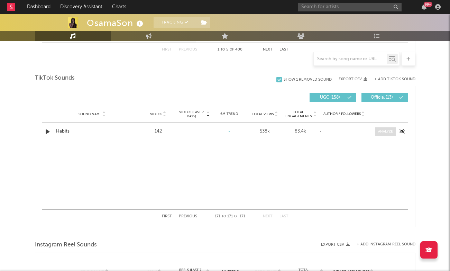
click at [385, 130] on div at bounding box center [385, 131] width 15 height 5
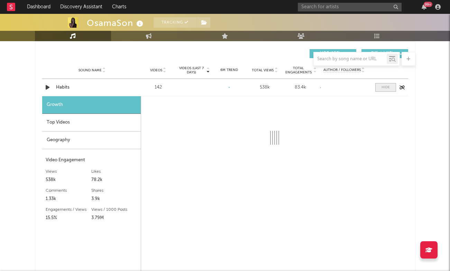
scroll to position [508, 0]
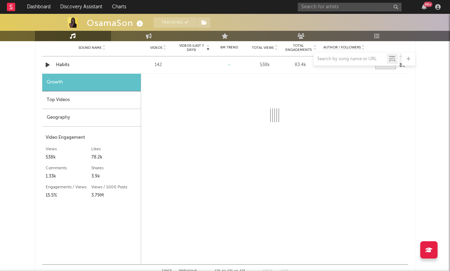
select select "1w"
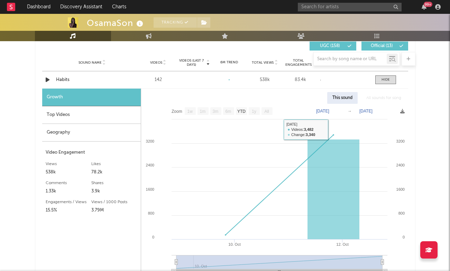
scroll to position [489, 0]
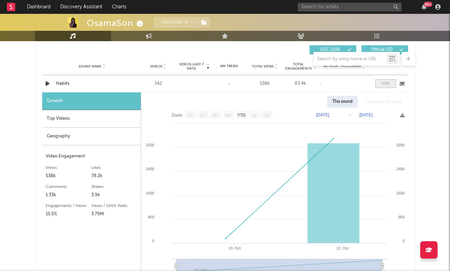
click at [390, 87] on span at bounding box center [386, 83] width 21 height 9
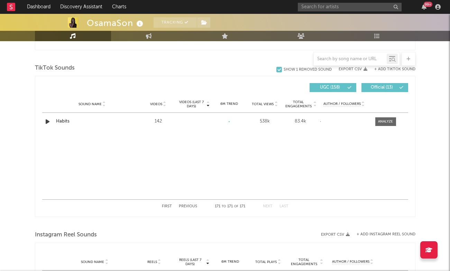
scroll to position [442, 0]
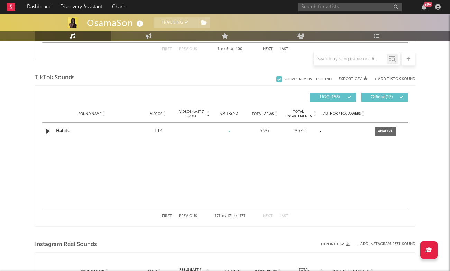
click at [394, 77] on button "+ Add TikTok Sound" at bounding box center [395, 79] width 41 height 4
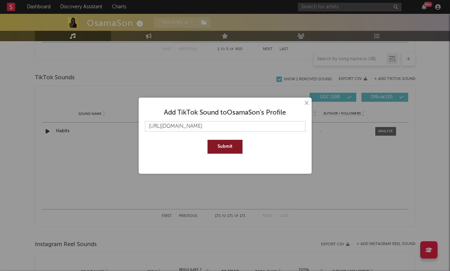
type input "https://www.tiktok.com/music/Addicted-7559252426986588161?is_from_webapp=1&send…"
click at [227, 141] on button "Submit" at bounding box center [225, 147] width 35 height 14
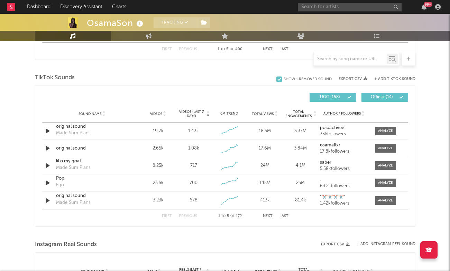
click at [158, 67] on div at bounding box center [225, 67] width 381 height 10
click at [284, 214] on div "First Previous 1 to 5 of 172 Next Last" at bounding box center [225, 215] width 127 height 13
click at [283, 216] on button "Last" at bounding box center [284, 216] width 9 height 4
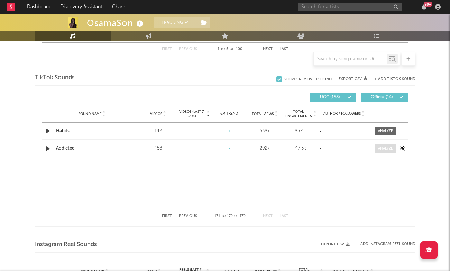
click at [389, 145] on span at bounding box center [386, 148] width 21 height 9
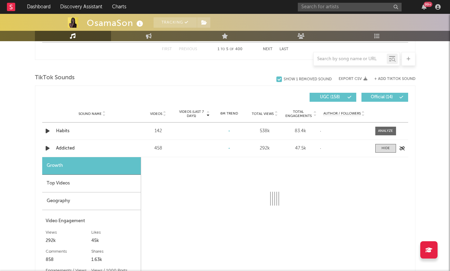
scroll to position [452, 0]
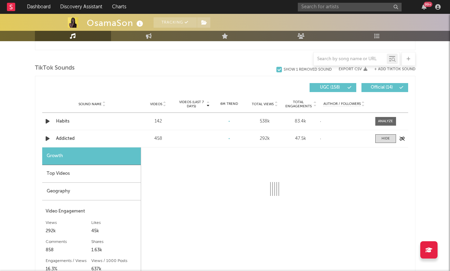
select select "1w"
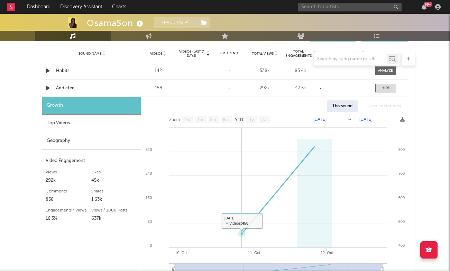
scroll to position [505, 0]
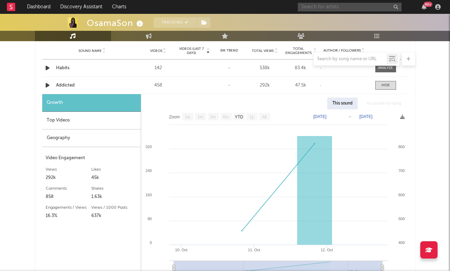
click at [321, 8] on input "text" at bounding box center [350, 7] width 104 height 9
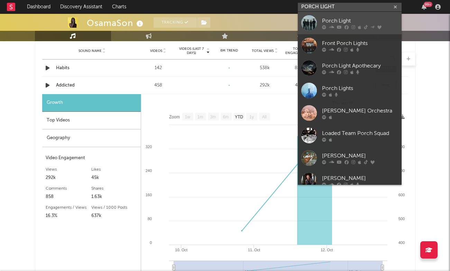
type input "PORCH LIGHT"
click at [346, 19] on div "Porch Light" at bounding box center [360, 21] width 76 height 8
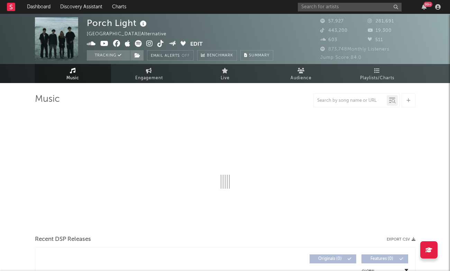
select select "6m"
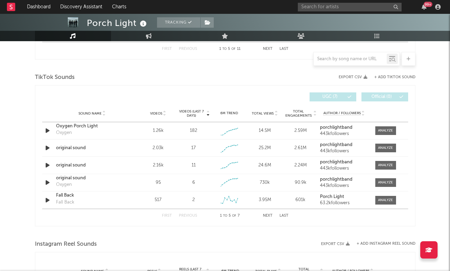
scroll to position [449, 0]
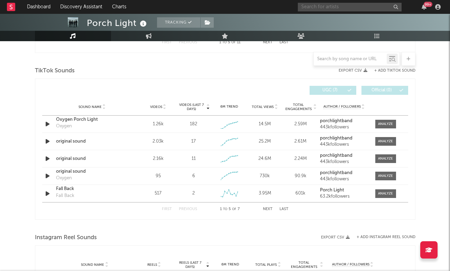
click at [320, 8] on input "text" at bounding box center [350, 7] width 104 height 9
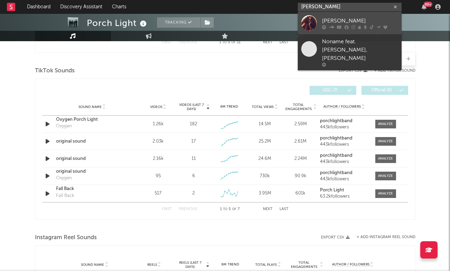
type input "RAVYN LEN"
click at [337, 17] on div "Ravyn Lenae" at bounding box center [360, 21] width 76 height 8
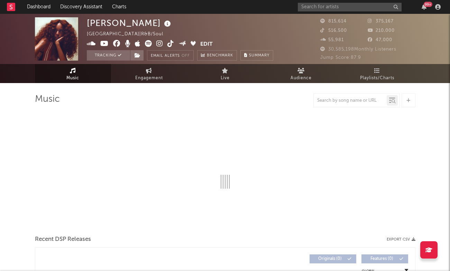
select select "6m"
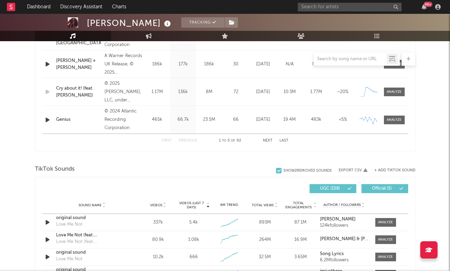
scroll to position [443, 0]
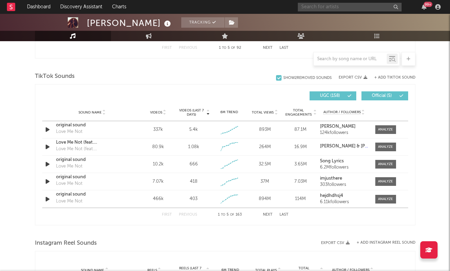
click at [317, 4] on input "text" at bounding box center [350, 7] width 104 height 9
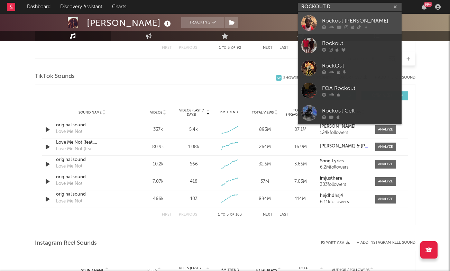
type input "ROCKOUT D"
click at [346, 22] on div "Rockout [PERSON_NAME]" at bounding box center [360, 21] width 76 height 8
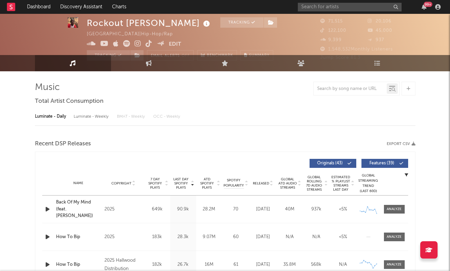
select select "6m"
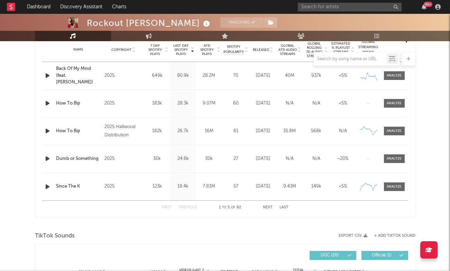
scroll to position [465, 0]
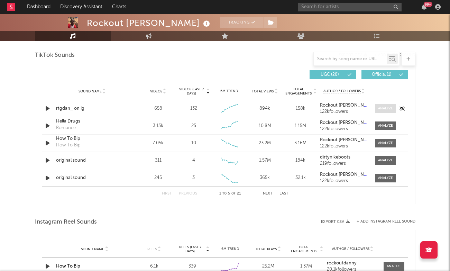
click at [385, 108] on div at bounding box center [385, 108] width 15 height 5
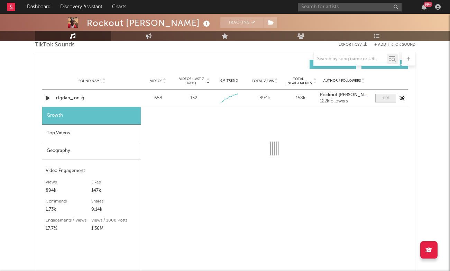
scroll to position [475, 0]
select select "1w"
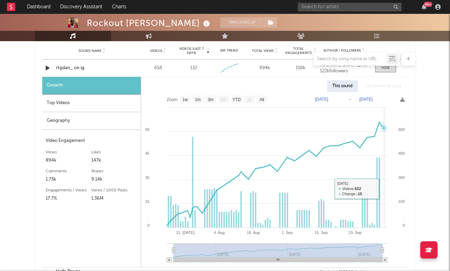
scroll to position [502, 0]
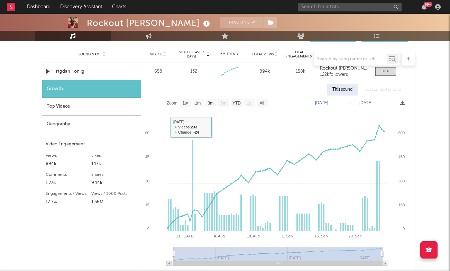
click at [64, 107] on div "Top Videos" at bounding box center [91, 107] width 99 height 18
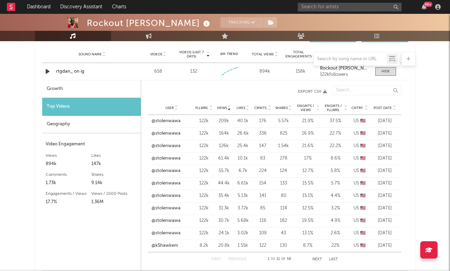
click at [384, 110] on span "Post Date" at bounding box center [383, 108] width 18 height 4
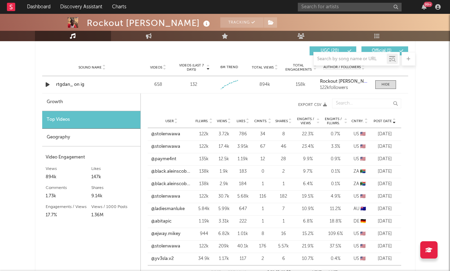
scroll to position [487, 0]
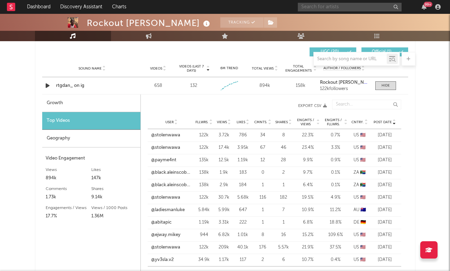
click at [326, 7] on input "text" at bounding box center [350, 7] width 104 height 9
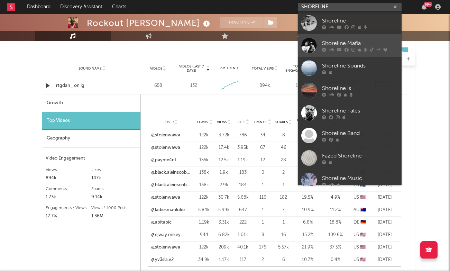
type input "SHORELINE"
click at [360, 42] on div "Shoreline Mafia" at bounding box center [360, 43] width 76 height 8
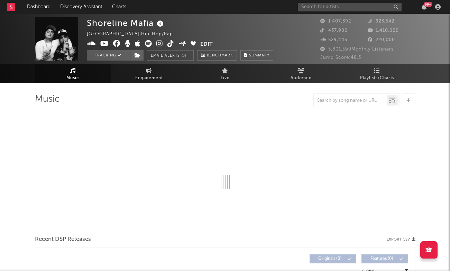
select select "6m"
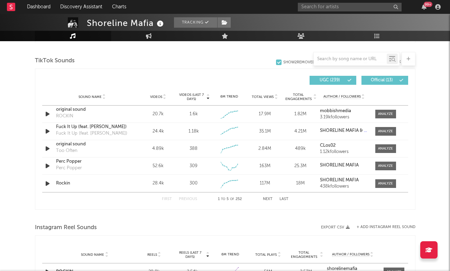
scroll to position [450, 0]
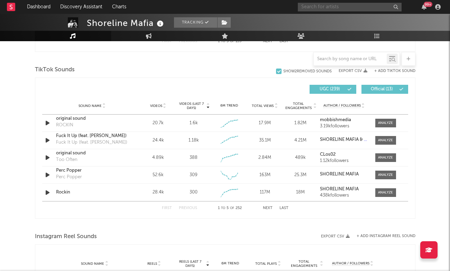
click at [334, 8] on input "text" at bounding box center [350, 7] width 104 height 9
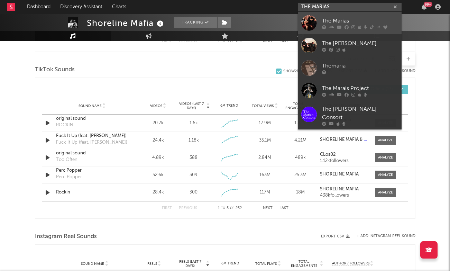
type input "THE MARIAS"
click at [352, 21] on div "The Marías" at bounding box center [360, 21] width 76 height 8
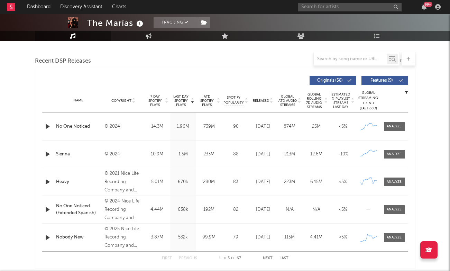
select select "6m"
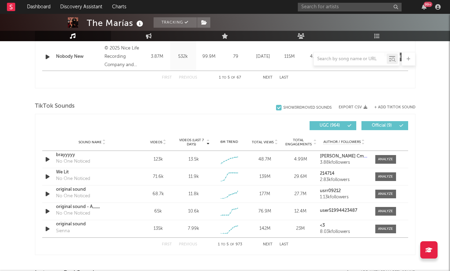
scroll to position [418, 0]
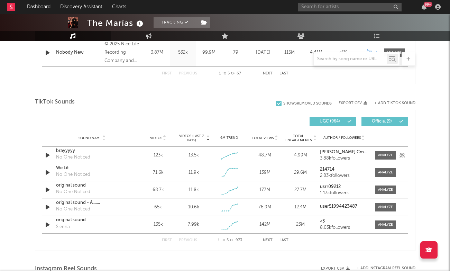
click at [69, 151] on div "brayyyyy" at bounding box center [92, 150] width 72 height 7
click at [331, 7] on input "text" at bounding box center [350, 7] width 104 height 9
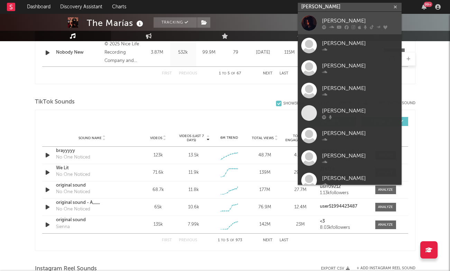
type input "TRIPPIE REDD"
click at [356, 18] on div "[PERSON_NAME]" at bounding box center [360, 21] width 76 height 8
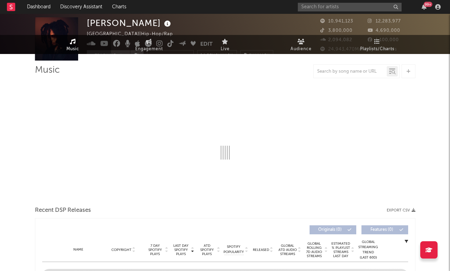
select select "6m"
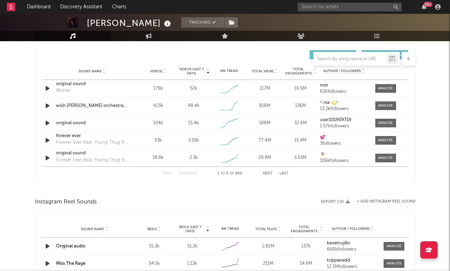
scroll to position [462, 0]
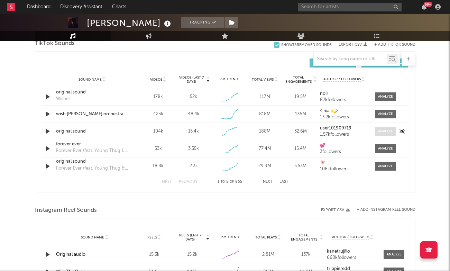
click at [389, 133] on div at bounding box center [385, 131] width 15 height 5
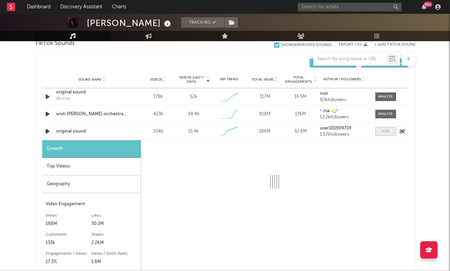
scroll to position [523, 0]
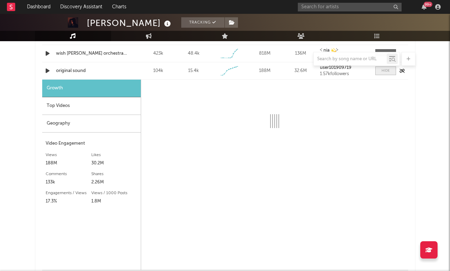
select select "1w"
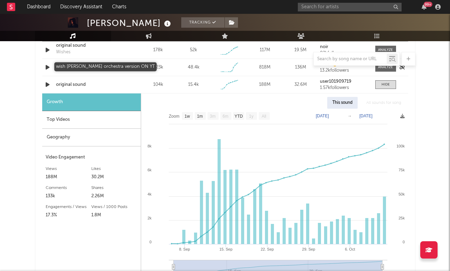
click at [68, 70] on div "wish trippie redd orchestra version ON YT" at bounding box center [92, 67] width 72 height 7
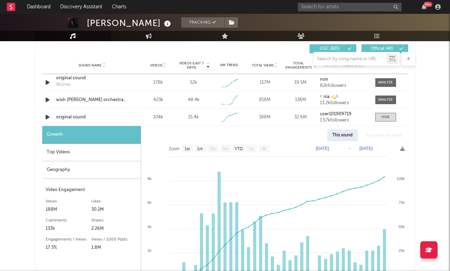
scroll to position [489, 0]
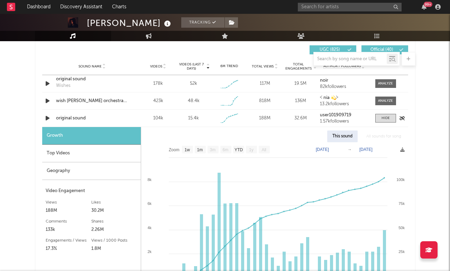
click at [74, 119] on div "original sound" at bounding box center [92, 118] width 72 height 7
click at [334, 7] on input "text" at bounding box center [350, 7] width 104 height 9
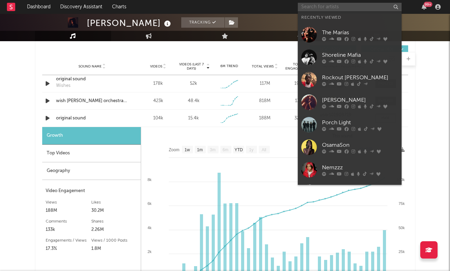
click at [334, 7] on input "text" at bounding box center [350, 7] width 104 height 9
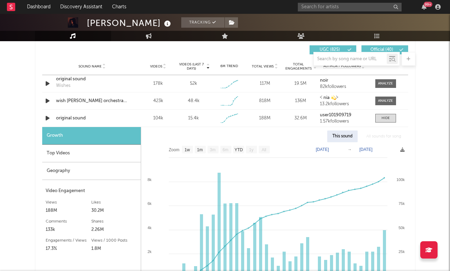
click at [425, 107] on div "Trippie Redd Tracking United States | Hip-Hop/Rap Edit Tracking Email Alerts Of…" at bounding box center [225, 142] width 450 height 1236
click at [381, 114] on span at bounding box center [386, 118] width 21 height 9
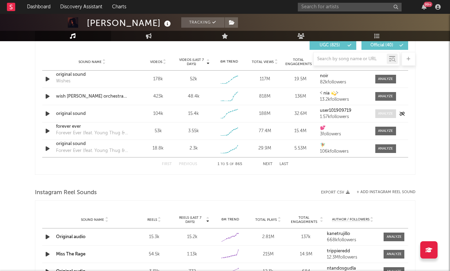
scroll to position [494, 0]
click at [345, 3] on input "text" at bounding box center [350, 7] width 104 height 9
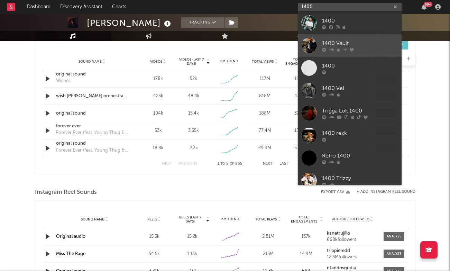
type input "1400"
click at [348, 38] on link "1400 Vault" at bounding box center [350, 45] width 104 height 22
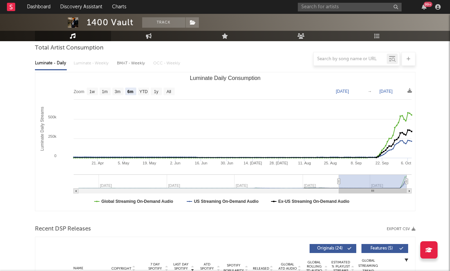
scroll to position [44, 0]
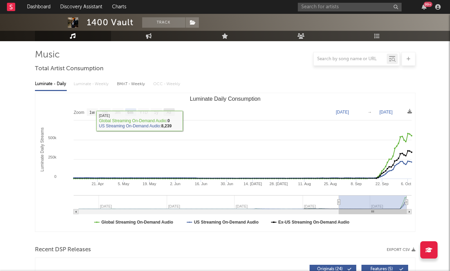
click at [172, 115] on rect "Luminate Daily Consumption" at bounding box center [169, 112] width 11 height 8
select select "All"
type input "2023-05-07"
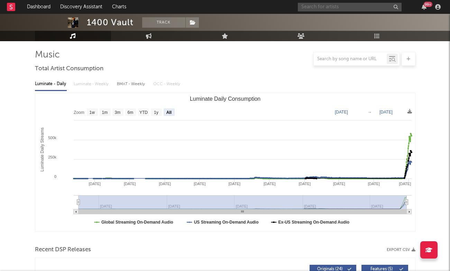
click at [331, 8] on input "text" at bounding box center [350, 7] width 104 height 9
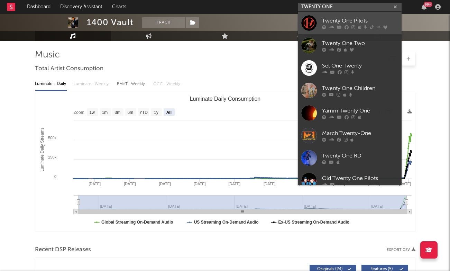
type input "TWENTY ONE"
click at [342, 24] on div "Twenty One Pilots" at bounding box center [360, 21] width 76 height 8
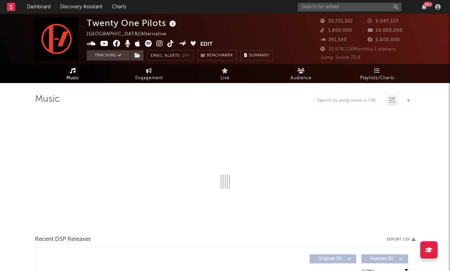
select select "6m"
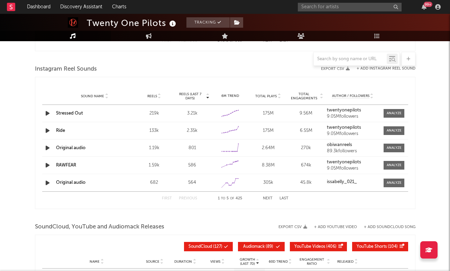
scroll to position [404, 0]
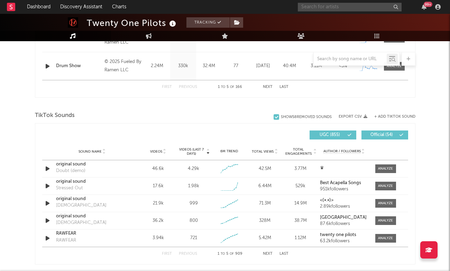
click at [318, 10] on input "text" at bounding box center [350, 7] width 104 height 9
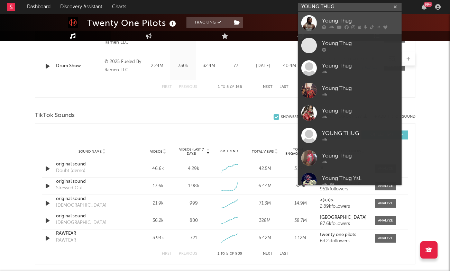
type input "YOUNG THUG"
click at [341, 18] on div "Young Thug" at bounding box center [360, 21] width 76 height 8
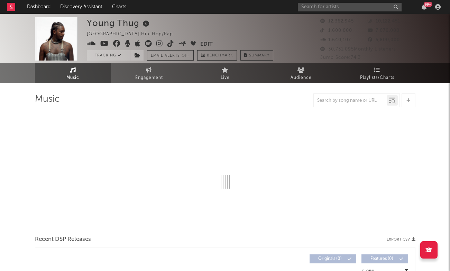
select select "6m"
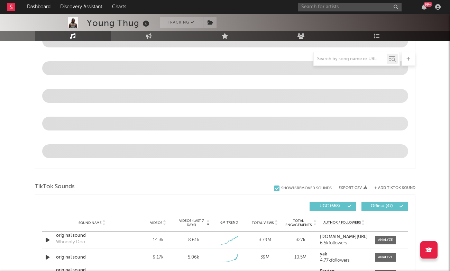
scroll to position [430, 0]
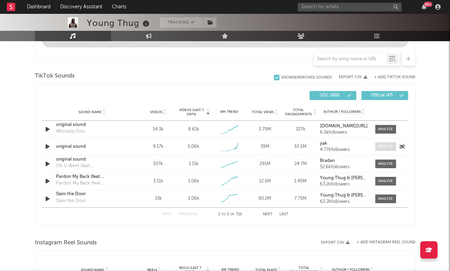
click at [391, 148] on div "Sound Name original sound Whoopty Doo Videos 14.3k Videos (last 7 days) 8.61k W…" at bounding box center [225, 164] width 366 height 87
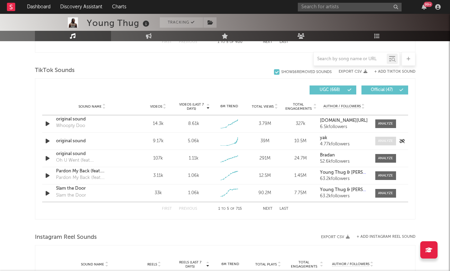
click at [386, 141] on div at bounding box center [385, 140] width 15 height 5
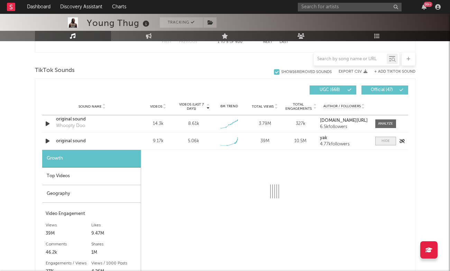
select select "1w"
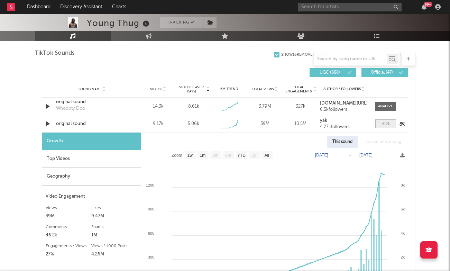
scroll to position [469, 0]
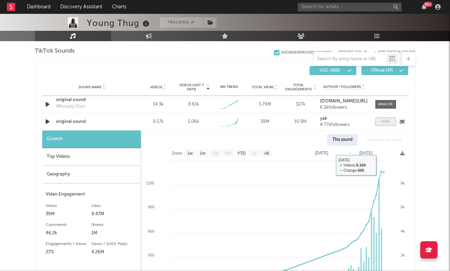
click at [384, 122] on div at bounding box center [386, 121] width 8 height 5
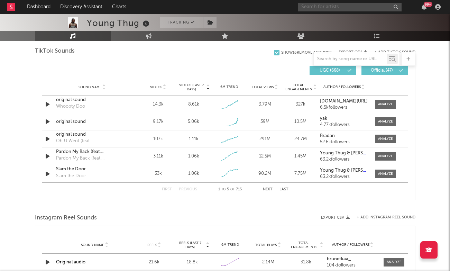
click at [327, 7] on input "text" at bounding box center [350, 7] width 104 height 9
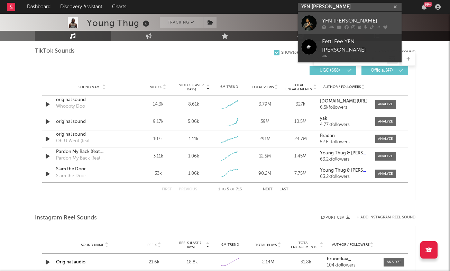
type input "YFN LUCCI"
click at [344, 24] on div "YFN Lucci" at bounding box center [360, 21] width 76 height 8
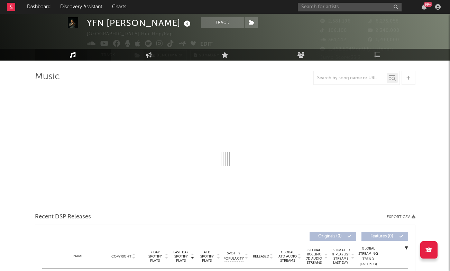
scroll to position [28, 0]
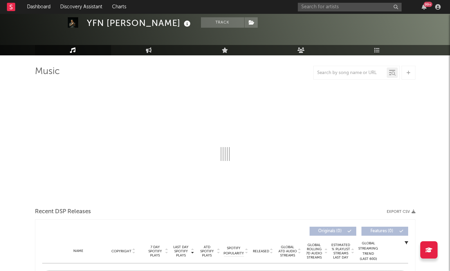
select select "6m"
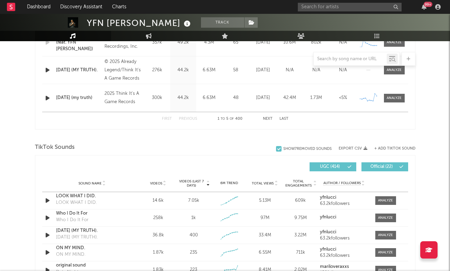
scroll to position [371, 0]
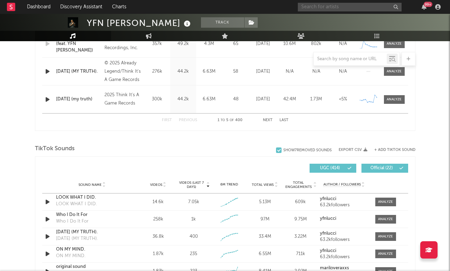
click at [339, 10] on input "text" at bounding box center [350, 7] width 104 height 9
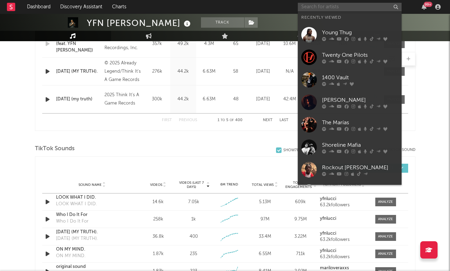
type input "T"
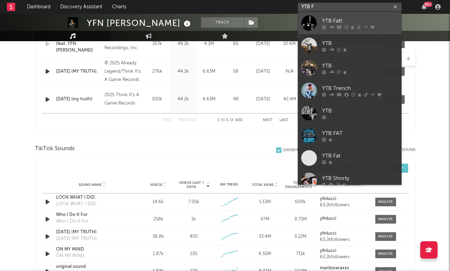
type input "YTB F"
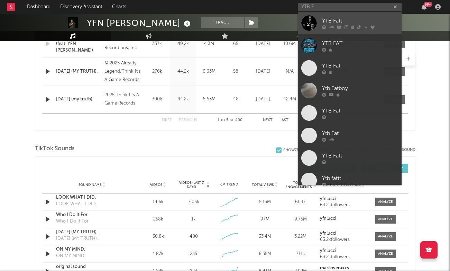
click at [351, 20] on div "YTB Fatt" at bounding box center [360, 21] width 76 height 8
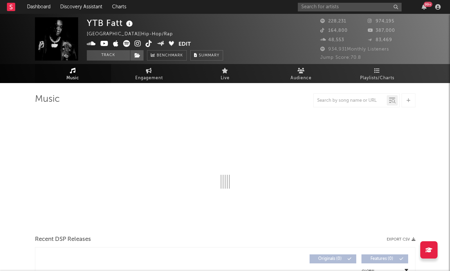
select select "6m"
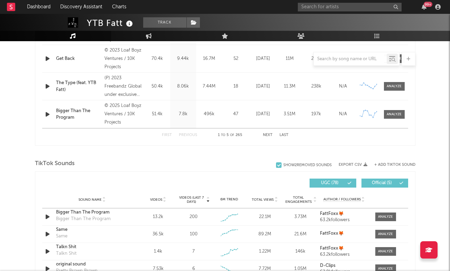
scroll to position [355, 0]
